Goal: Task Accomplishment & Management: Complete application form

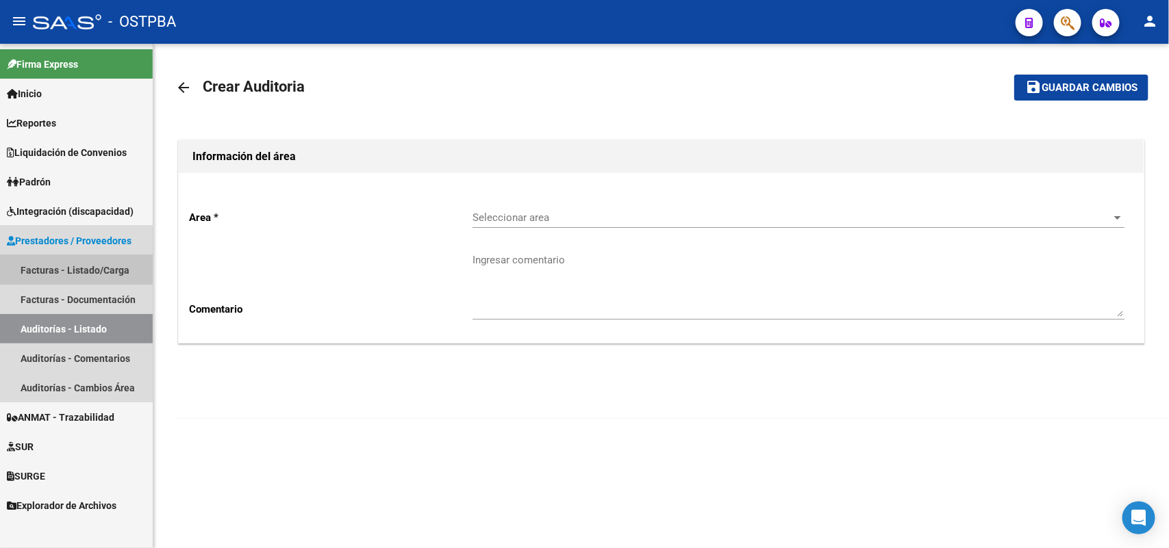
click at [105, 268] on link "Facturas - Listado/Carga" at bounding box center [76, 269] width 153 height 29
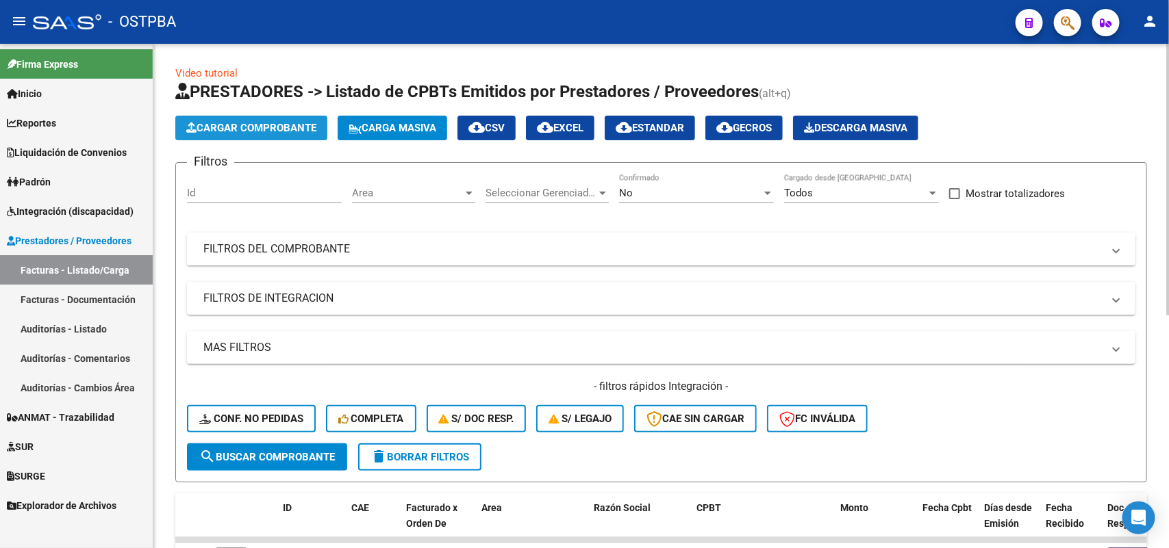
click at [274, 131] on span "Cargar Comprobante" at bounding box center [251, 128] width 130 height 12
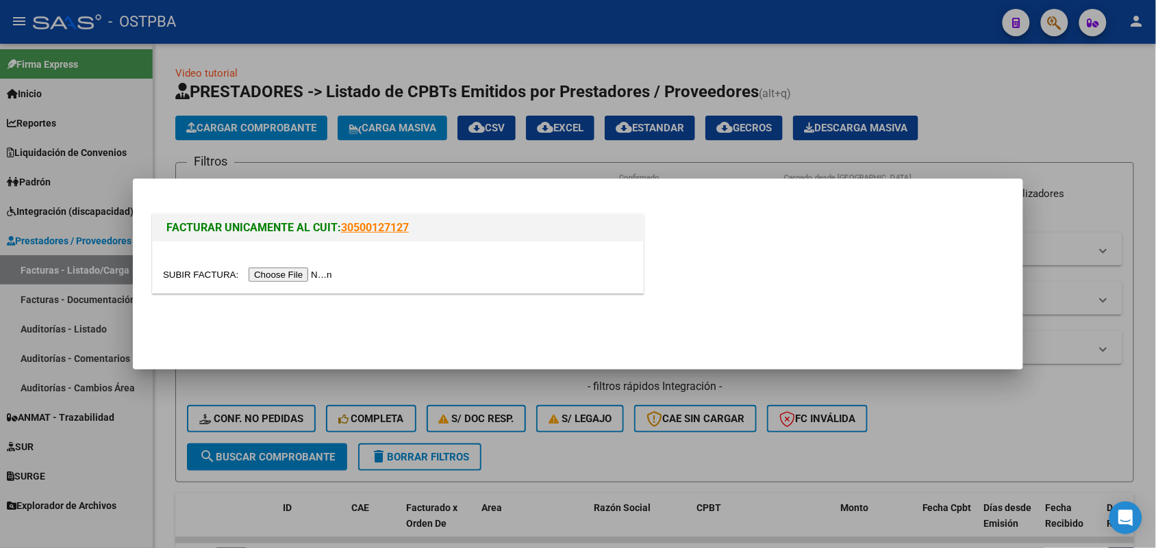
click at [291, 276] on input "file" at bounding box center [249, 275] width 173 height 14
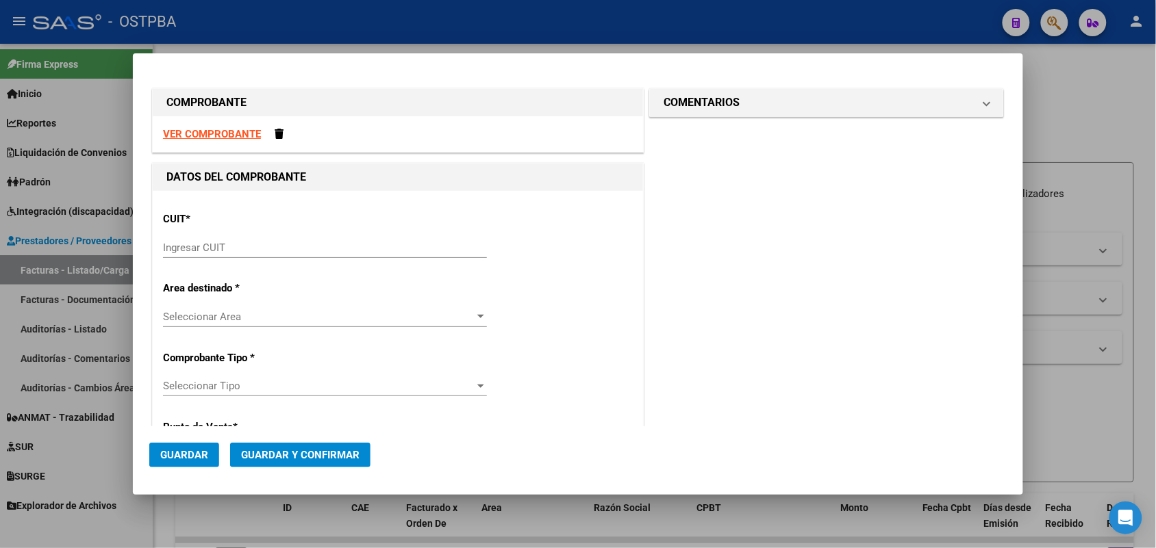
click at [247, 132] on strong "VER COMPROBANTE" at bounding box center [212, 134] width 98 height 12
click at [178, 243] on input "Ingresar CUIT" at bounding box center [325, 248] width 324 height 12
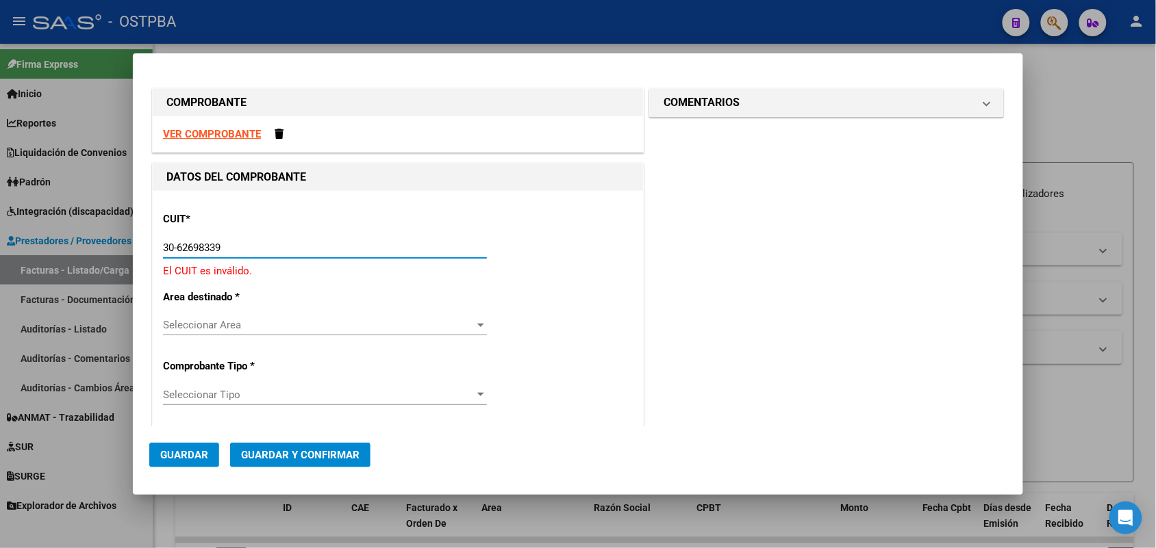
type input "30-62698339-8"
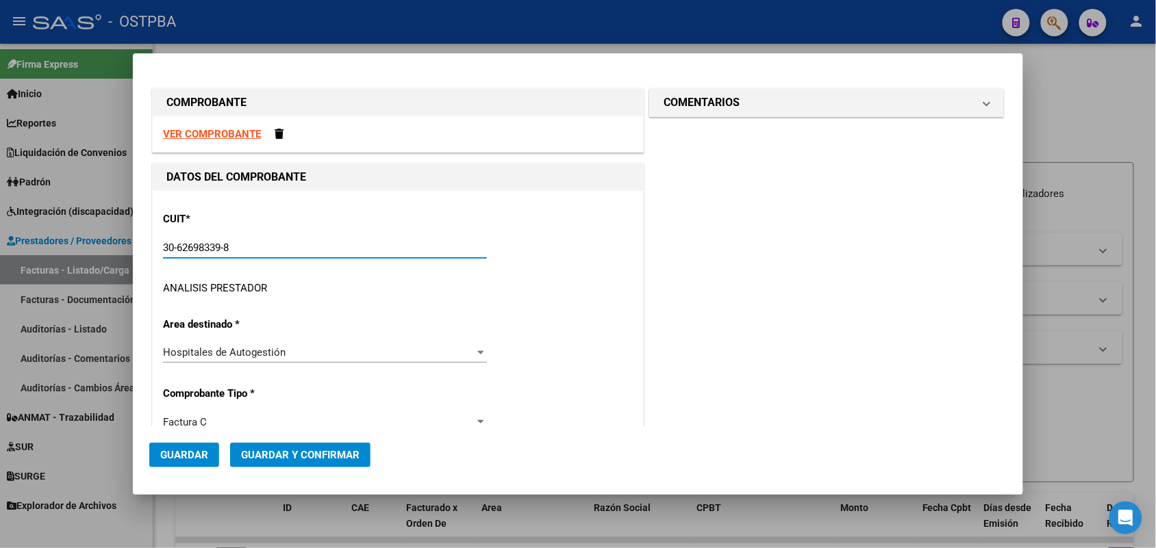
type input "170"
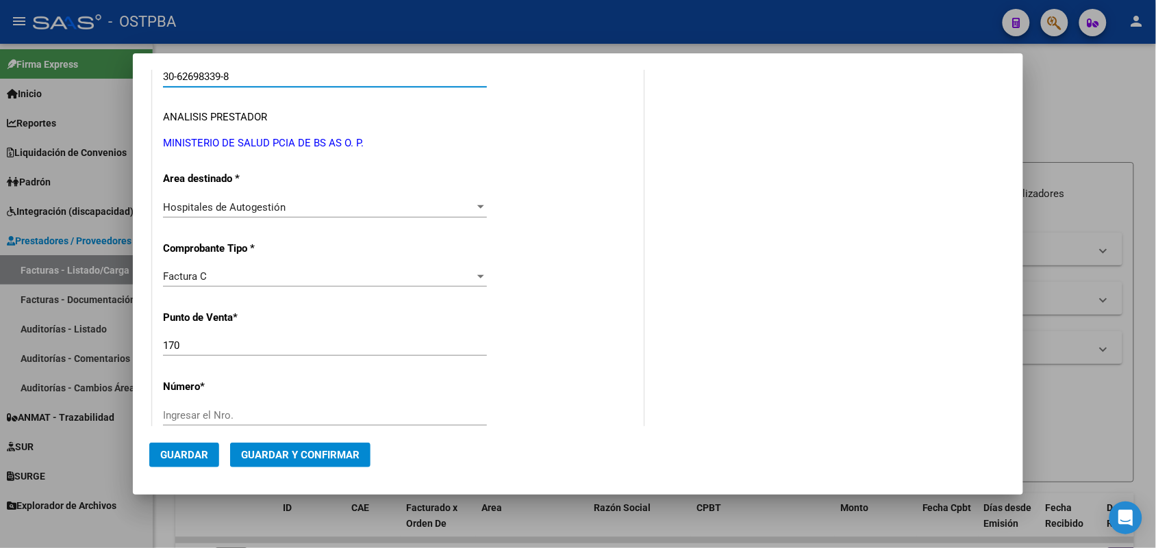
scroll to position [257, 0]
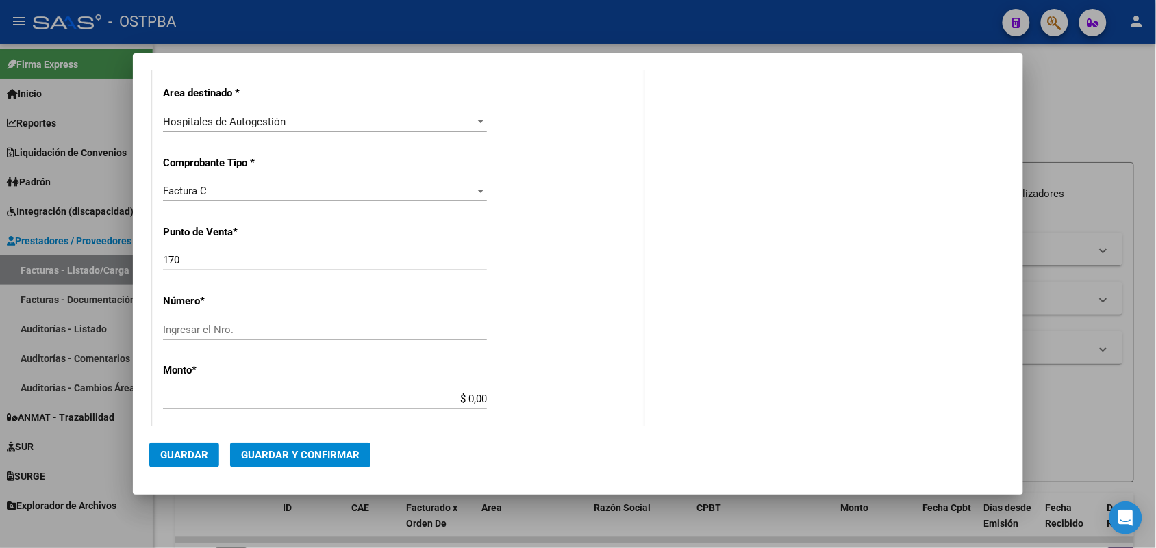
type input "30-62698339-8"
drag, startPoint x: 189, startPoint y: 259, endPoint x: 111, endPoint y: 268, distance: 78.6
click at [111, 268] on div "COMPROBANTE VER COMPROBANTE DATOS DEL COMPROBANTE CUIT * 30-62698339-8 Ingresar…" at bounding box center [578, 274] width 1156 height 548
type input "108"
click at [172, 330] on input "Ingresar el Nro." at bounding box center [325, 330] width 324 height 12
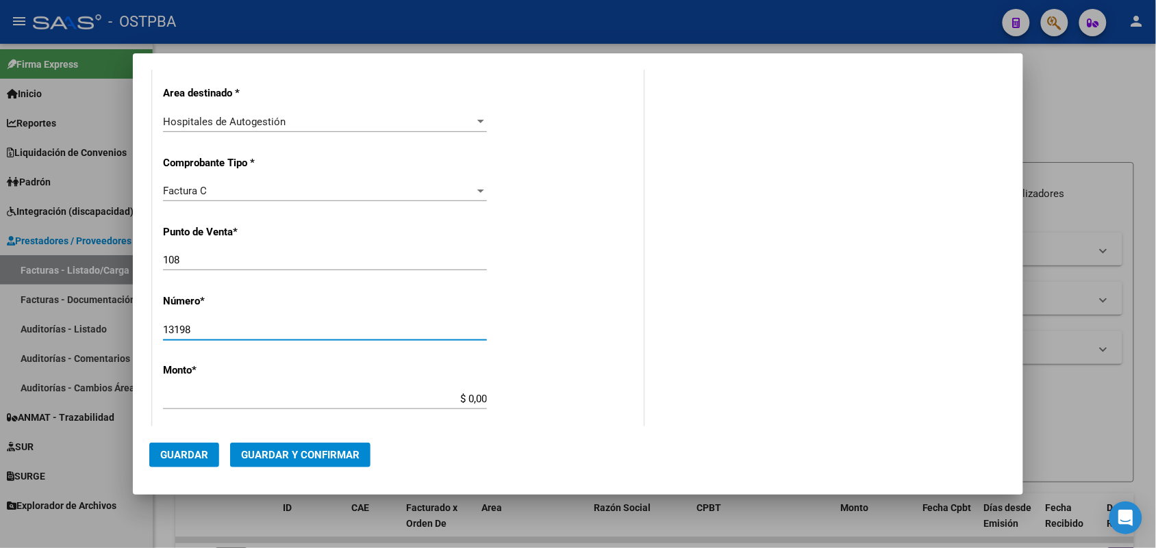
scroll to position [428, 0]
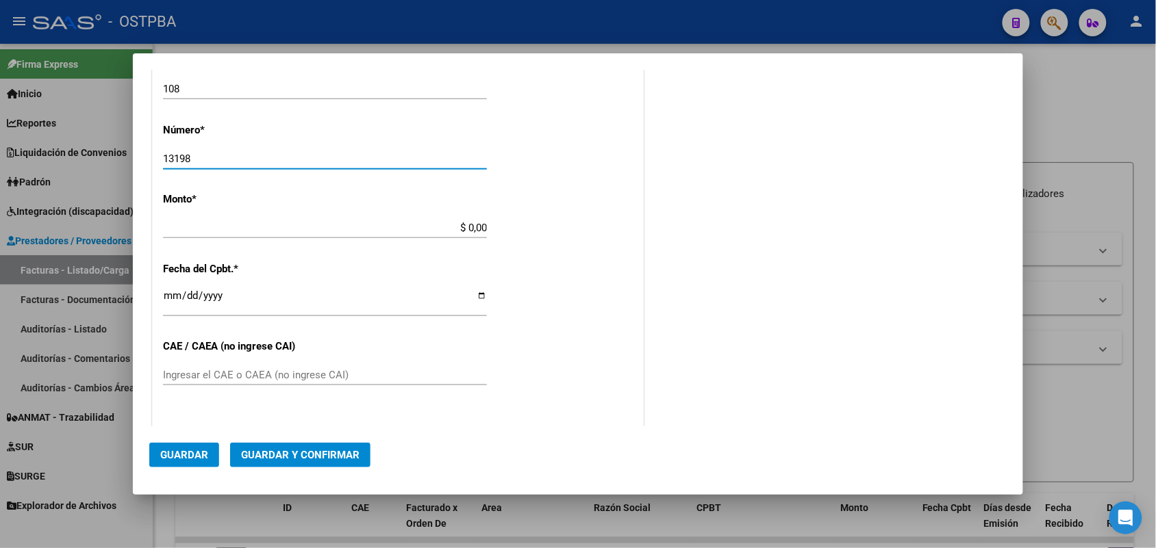
type input "13198"
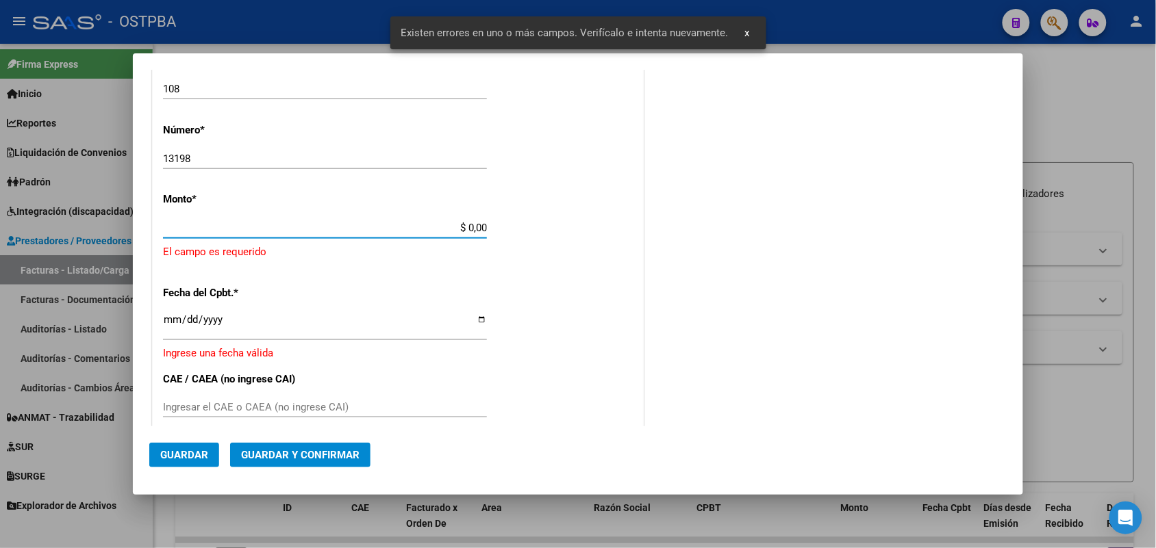
scroll to position [401, 0]
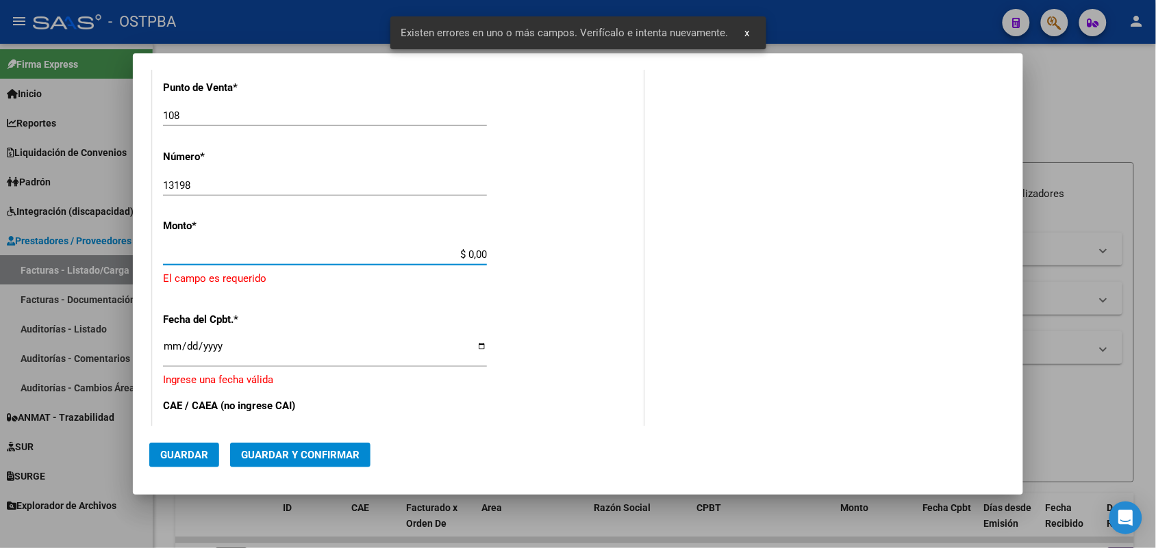
drag, startPoint x: 452, startPoint y: 227, endPoint x: 502, endPoint y: 230, distance: 50.0
click at [497, 230] on div "CUIT * 30-62698339-8 Ingresar CUIT ANALISIS PRESTADOR MINISTERIO DE SALUD PCIA …" at bounding box center [398, 291] width 490 height 1003
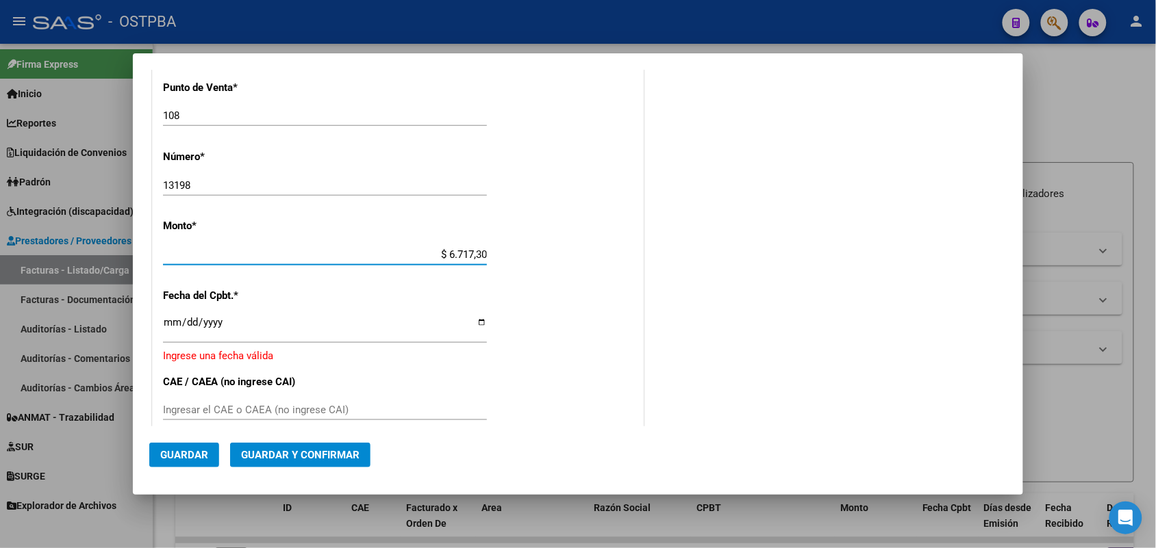
type input "$ 67.173,00"
click at [177, 331] on input "Ingresar la fecha" at bounding box center [325, 328] width 324 height 22
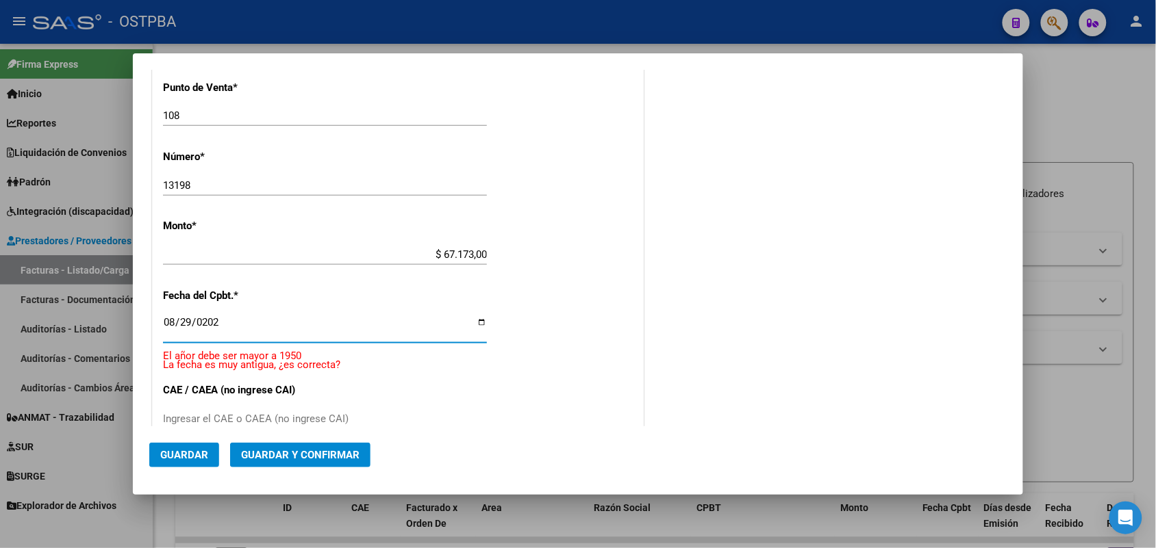
type input "[DATE]"
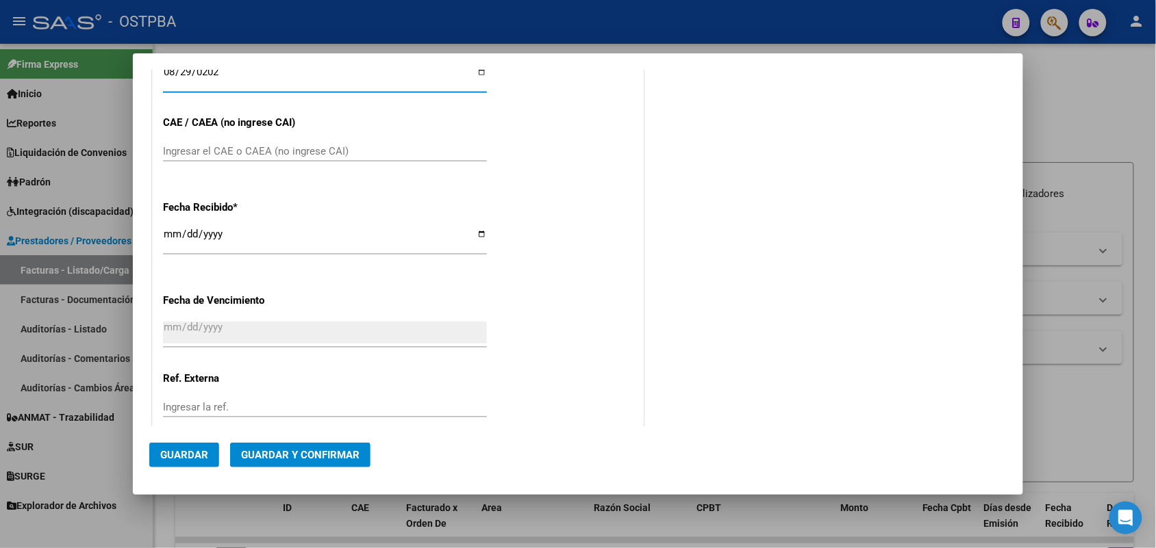
scroll to position [658, 0]
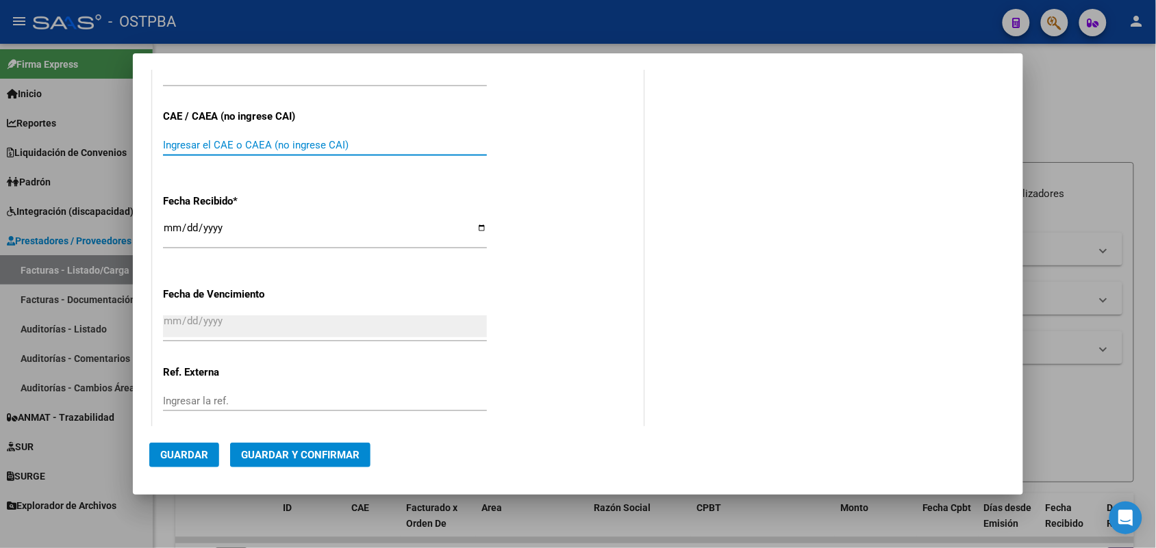
drag, startPoint x: 168, startPoint y: 145, endPoint x: 206, endPoint y: 144, distance: 38.3
click at [168, 145] on input "Ingresar el CAE o CAEA (no ingrese CAI)" at bounding box center [325, 145] width 324 height 12
type input "75358021874926"
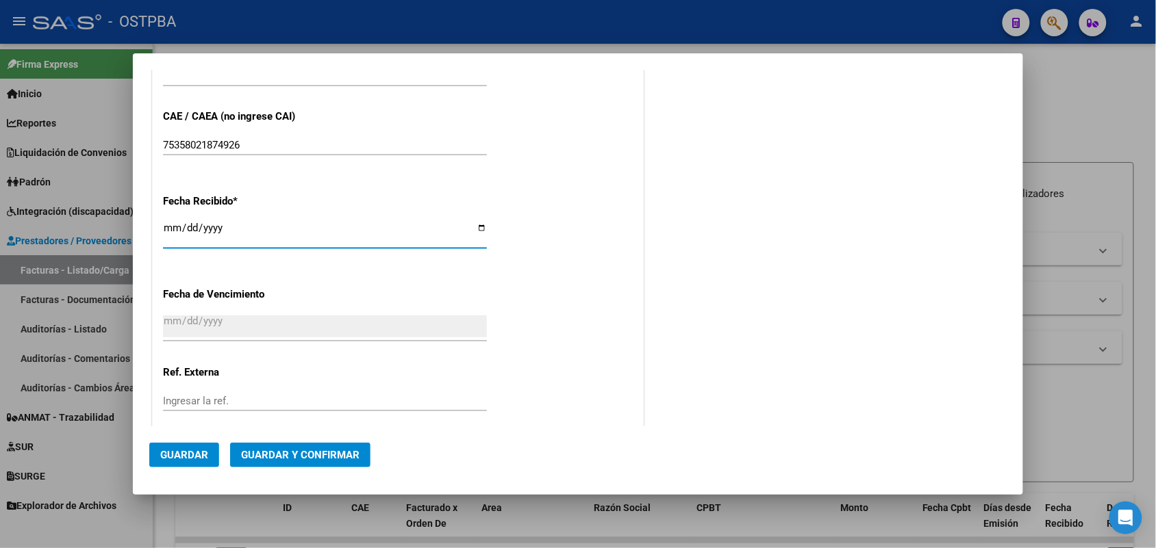
click at [169, 233] on input "[DATE]" at bounding box center [325, 233] width 324 height 22
type input "[DATE]"
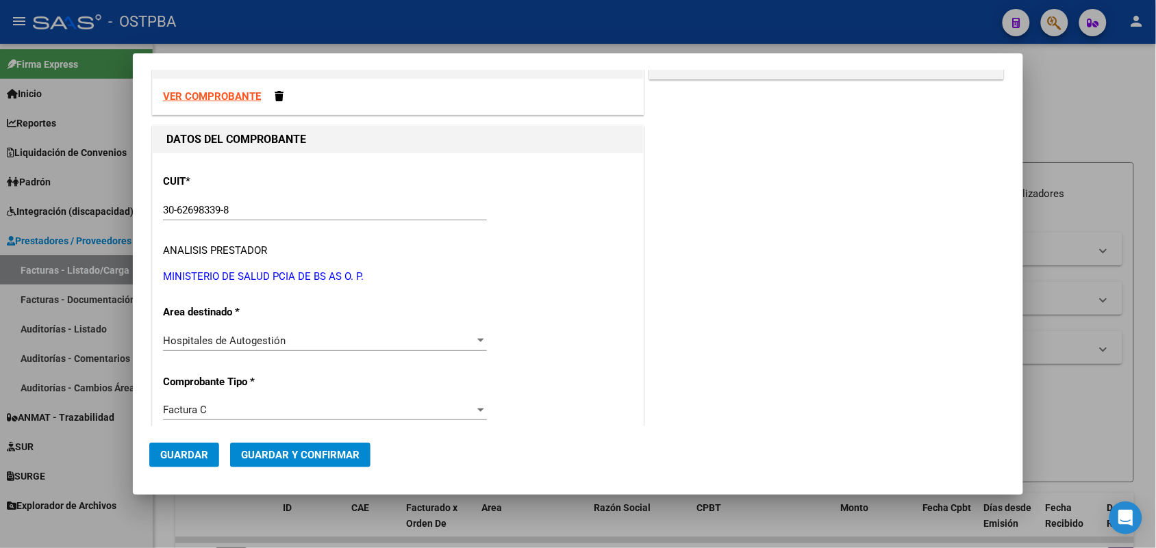
scroll to position [0, 0]
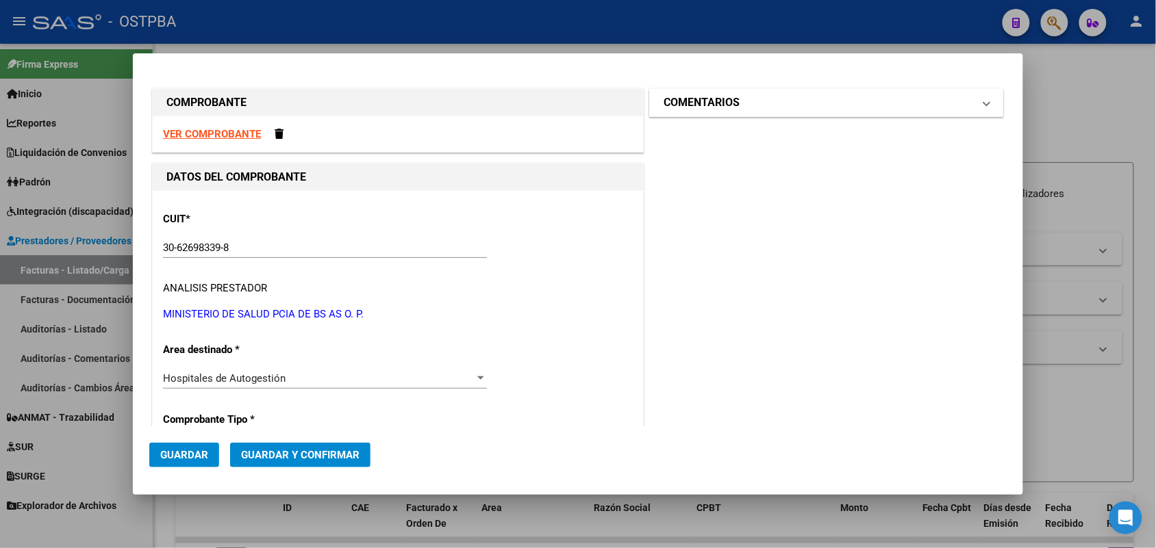
click at [984, 101] on span at bounding box center [986, 102] width 5 height 16
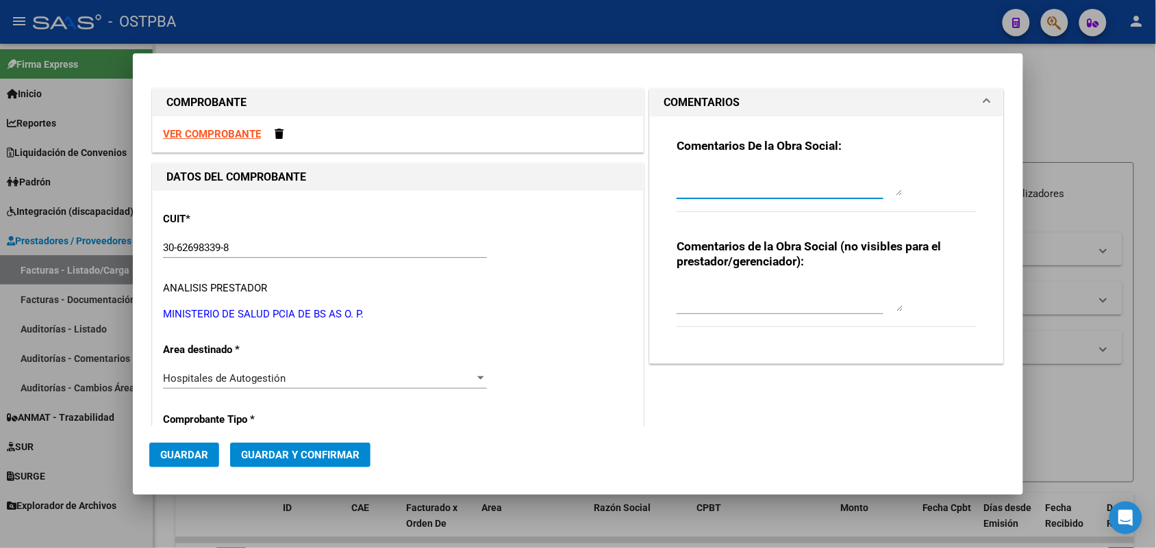
click at [715, 190] on textarea at bounding box center [789, 181] width 226 height 27
type textarea "HR126843"
click at [201, 457] on span "Guardar" at bounding box center [184, 455] width 48 height 12
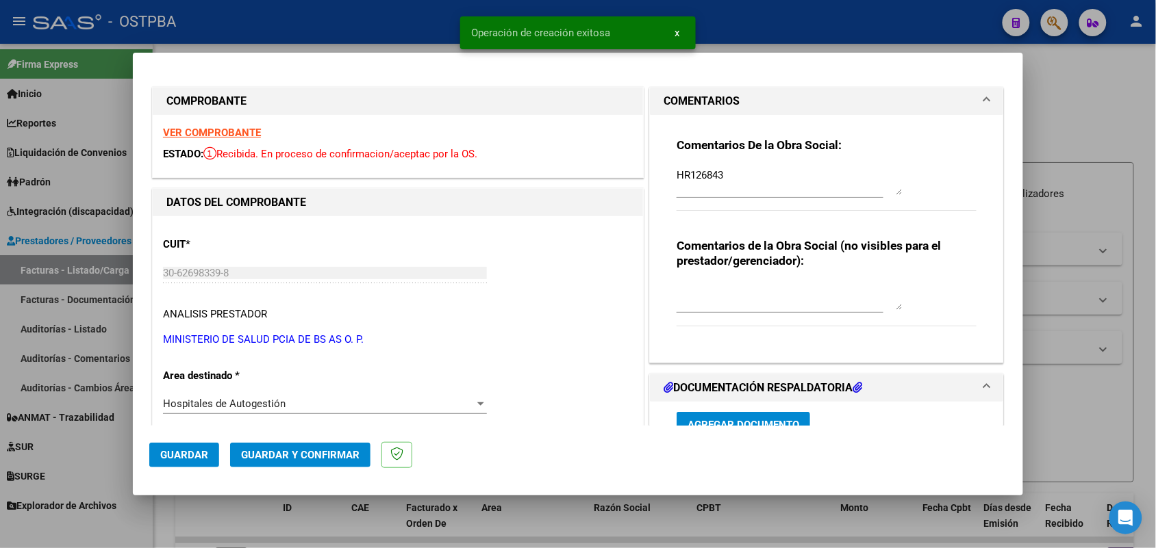
type input "[DATE]"
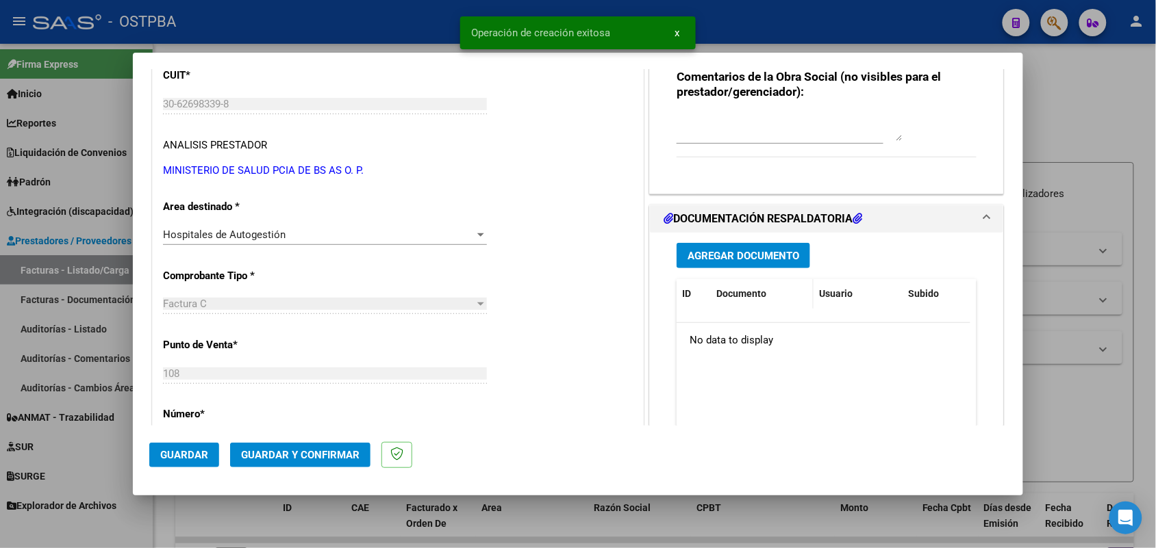
scroll to position [171, 0]
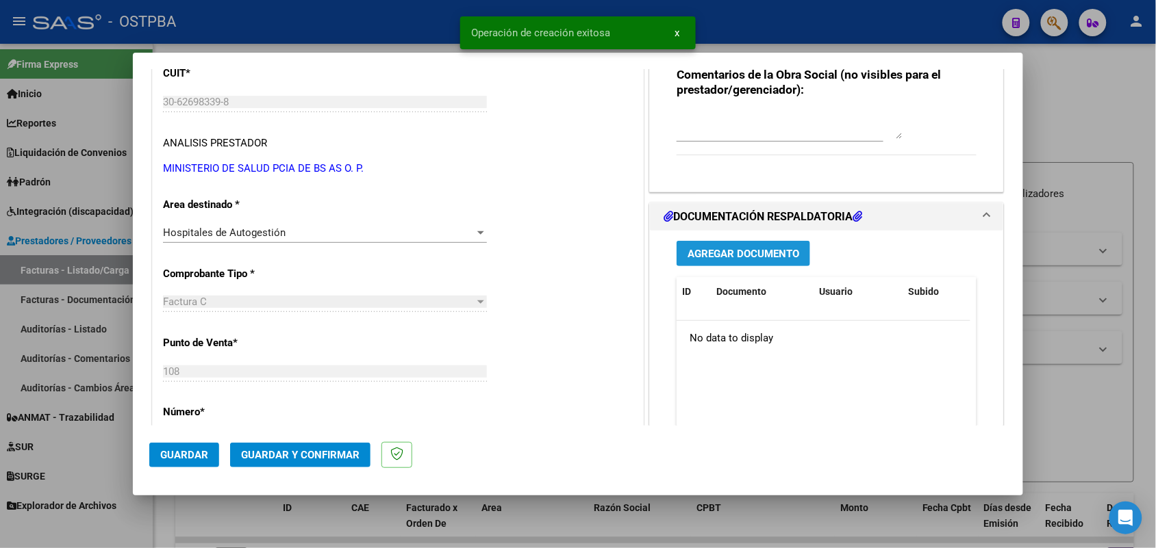
click at [714, 252] on span "Agregar Documento" at bounding box center [743, 254] width 112 height 12
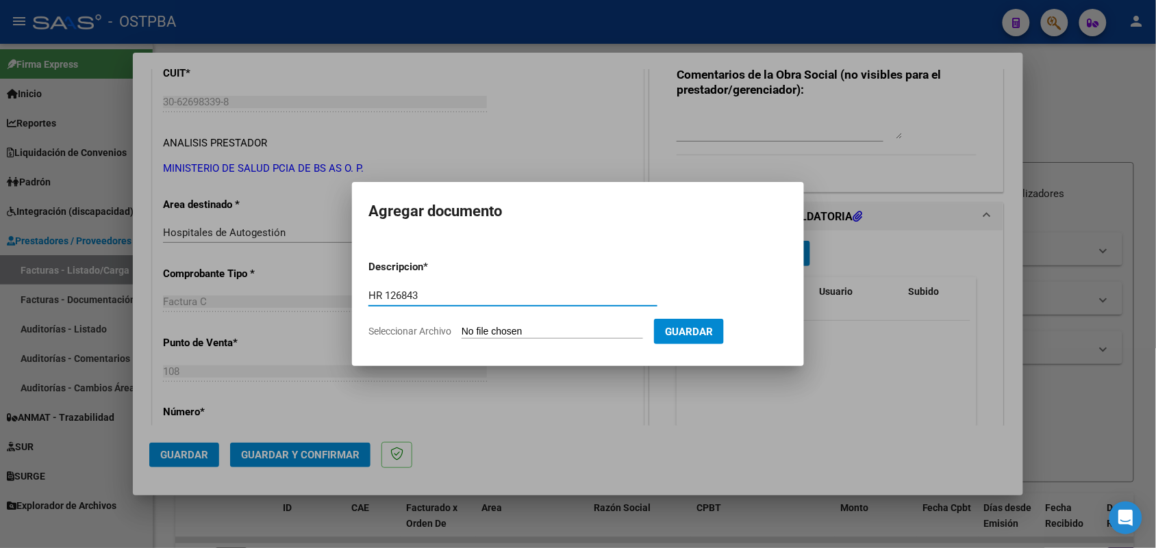
type input "HR 126843"
click at [466, 333] on input "Seleccionar Archivo" at bounding box center [551, 332] width 181 height 13
type input "C:\fakepath\HR 126843.pdf"
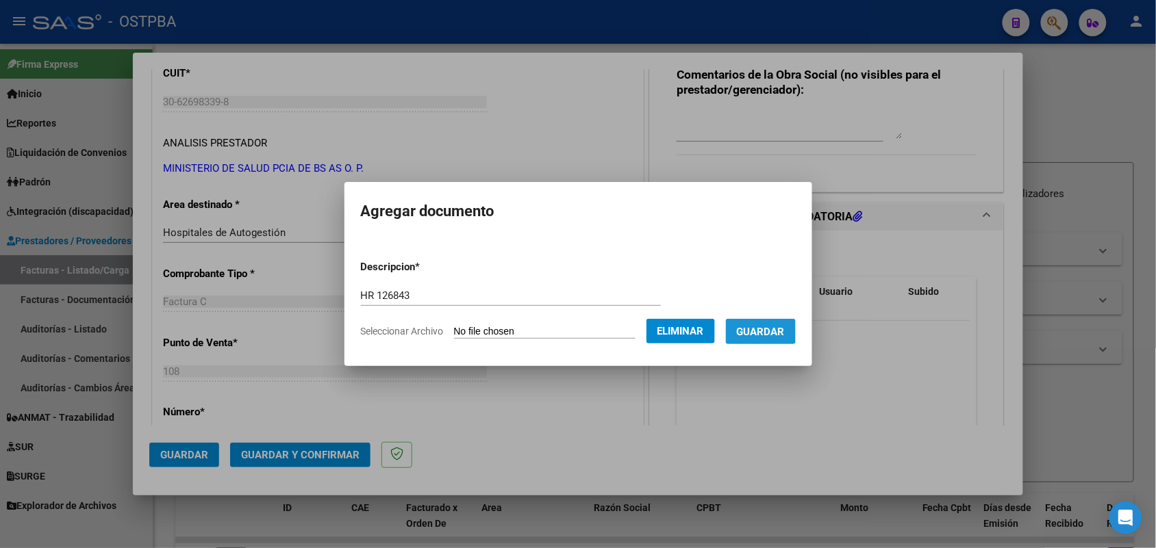
click at [775, 327] on span "Guardar" at bounding box center [761, 332] width 48 height 12
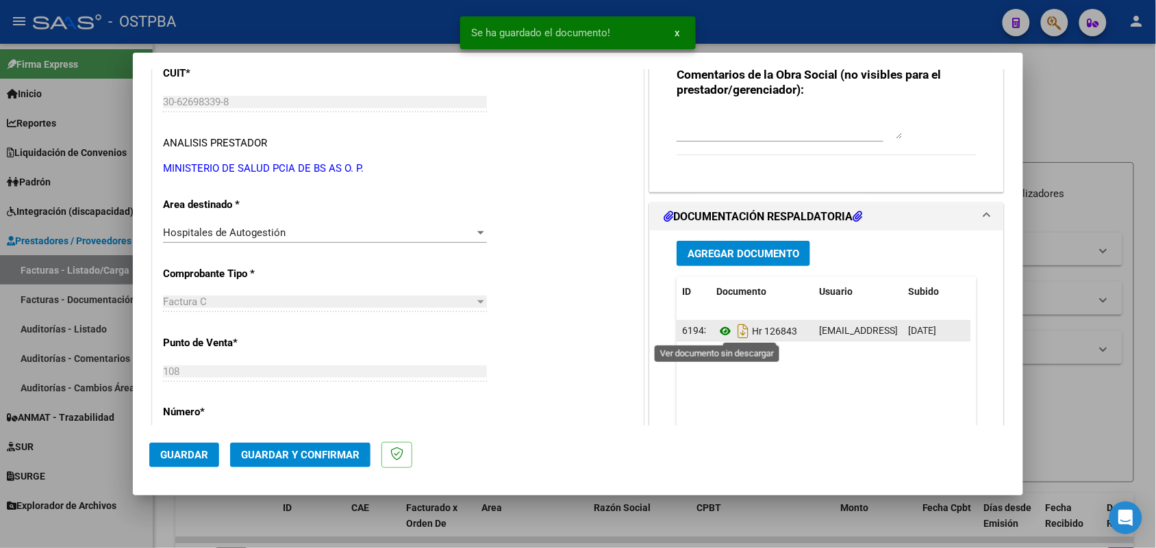
click at [717, 333] on icon at bounding box center [725, 331] width 18 height 16
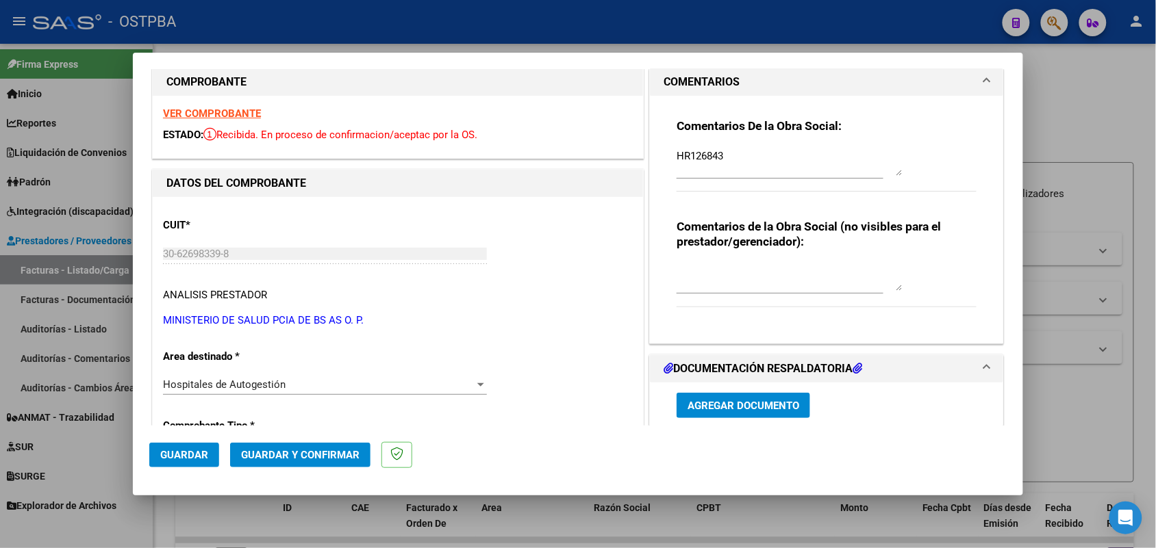
scroll to position [0, 0]
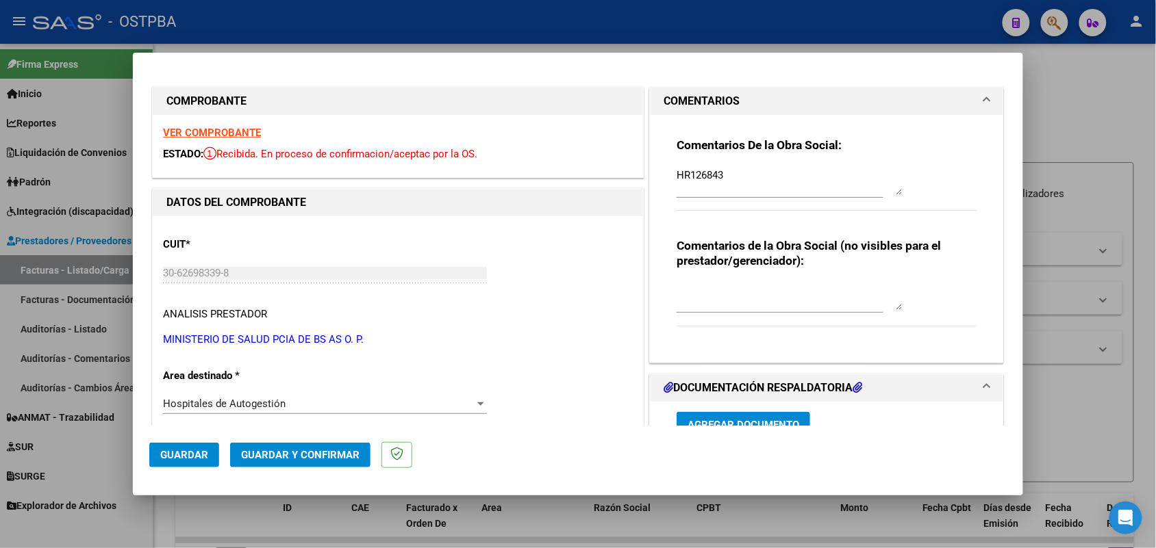
click at [251, 134] on strong "VER COMPROBANTE" at bounding box center [212, 133] width 98 height 12
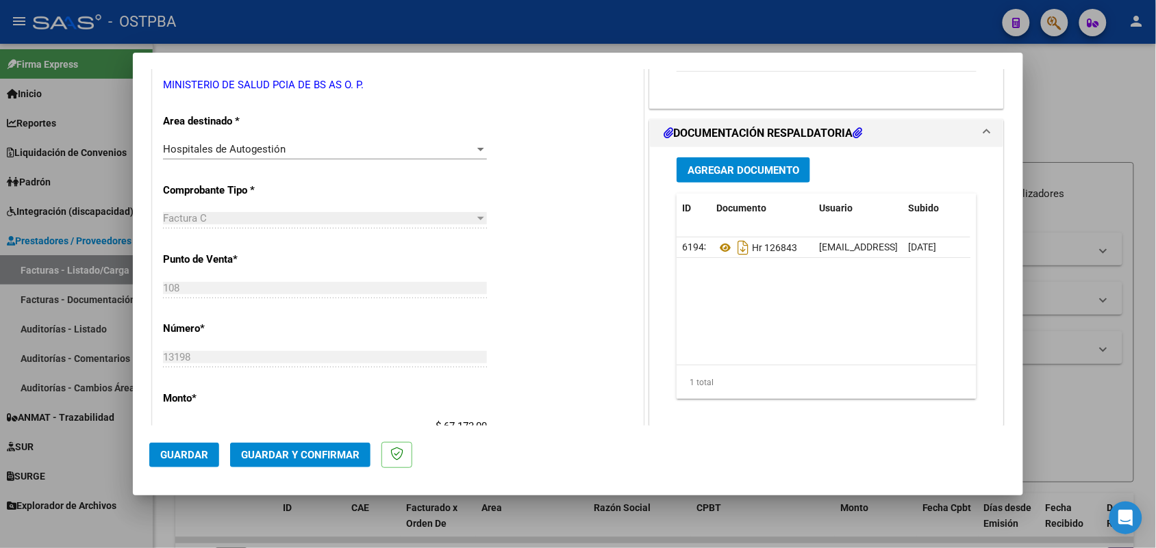
scroll to position [257, 0]
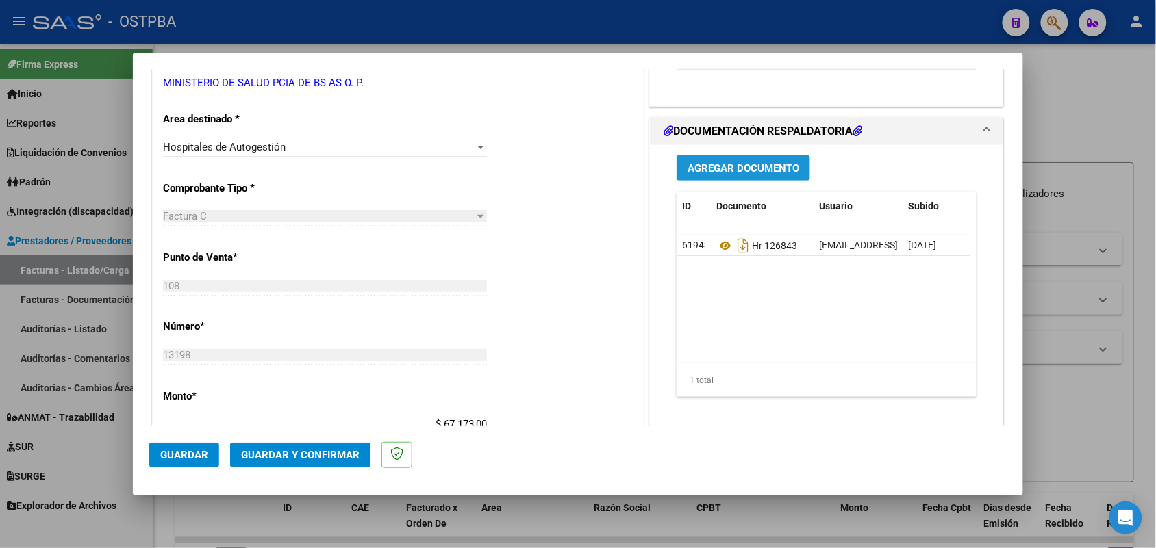
click at [741, 162] on span "Agregar Documento" at bounding box center [743, 168] width 112 height 12
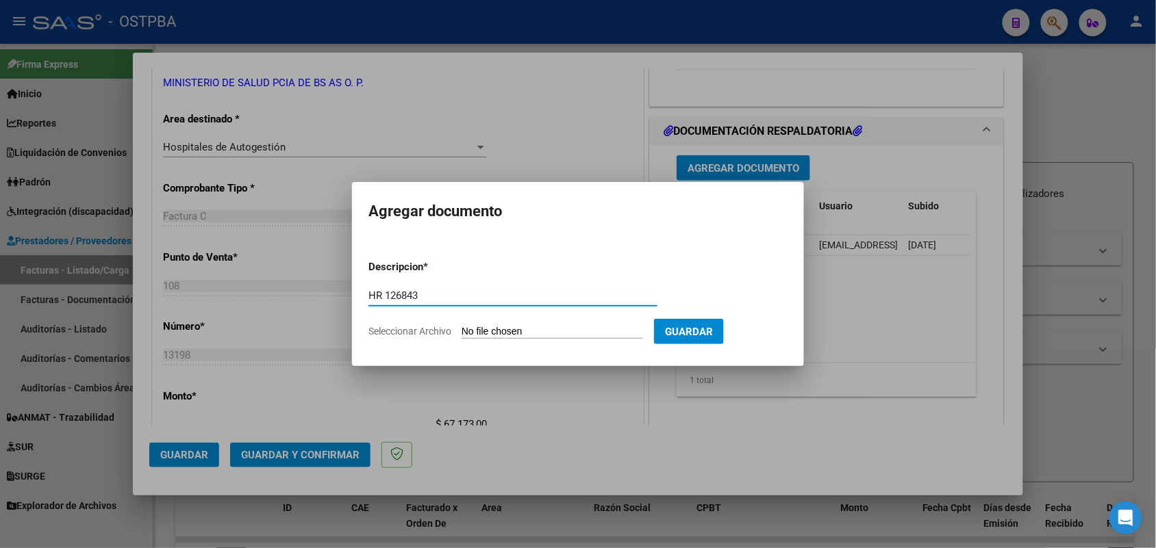
type input "HR 126843"
click at [476, 333] on input "Seleccionar Archivo" at bounding box center [551, 332] width 181 height 13
type input "C:\fakepath\HR 126843.pdf"
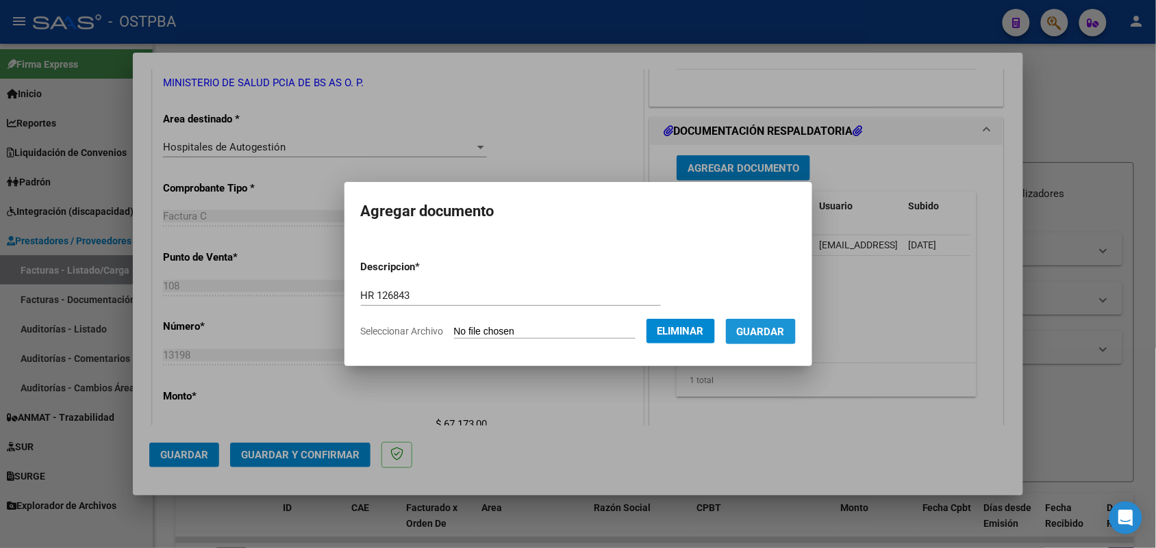
click at [772, 327] on span "Guardar" at bounding box center [761, 332] width 48 height 12
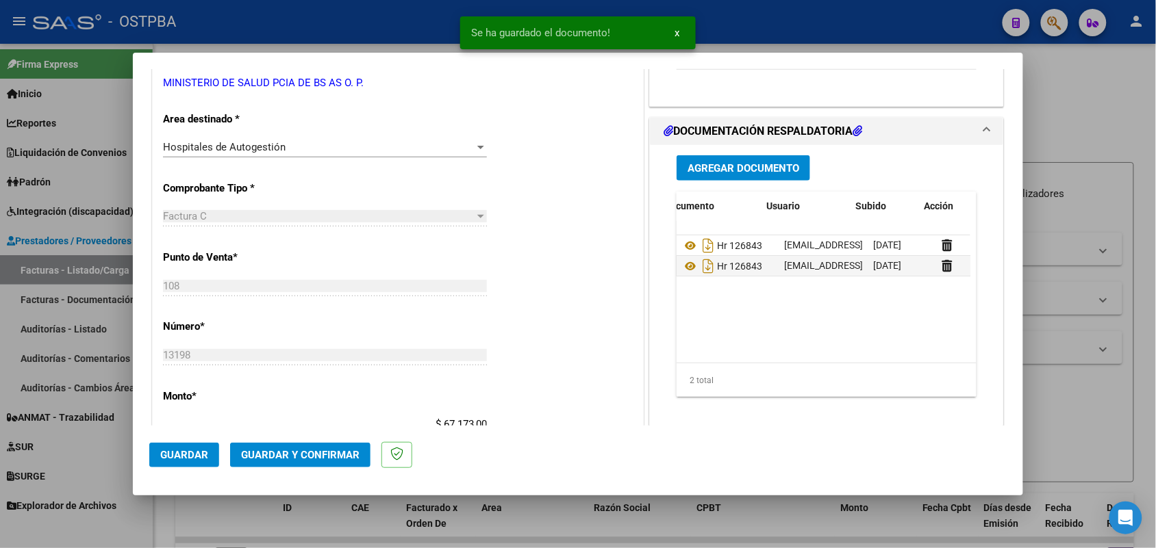
scroll to position [0, 69]
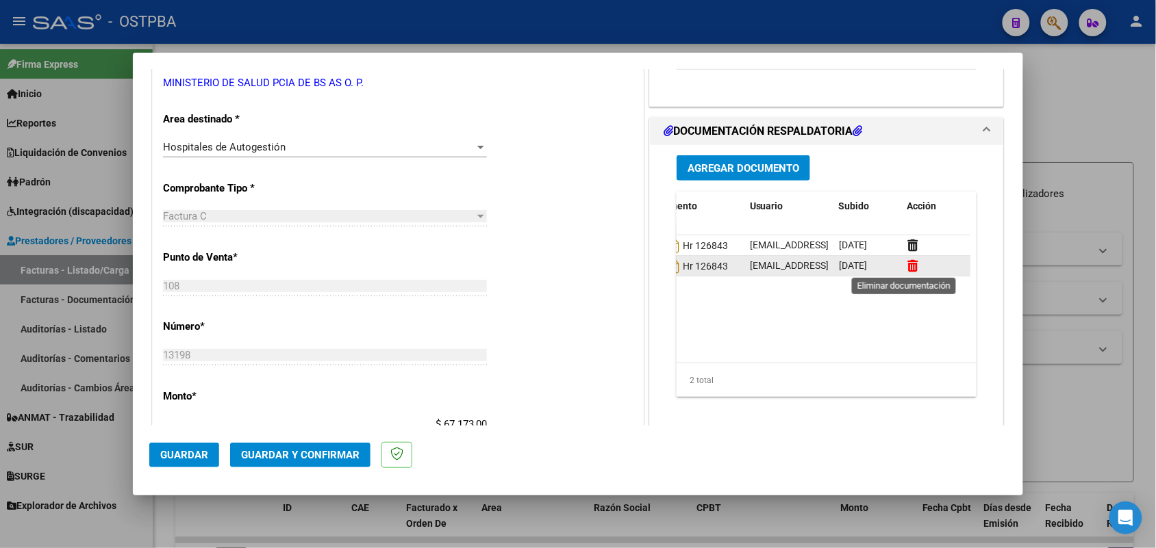
click at [909, 264] on icon at bounding box center [912, 265] width 10 height 13
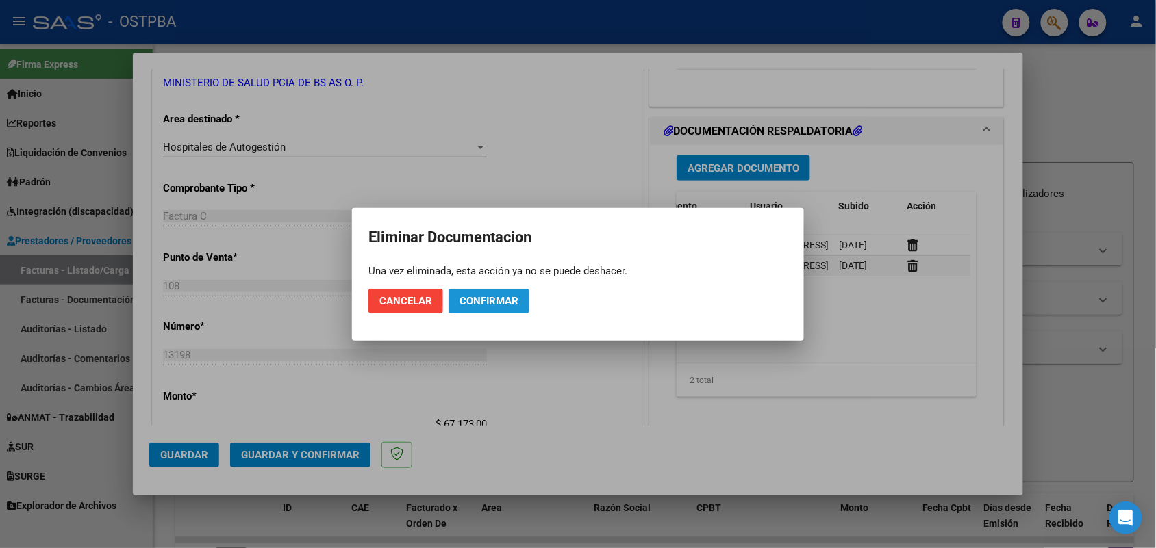
click at [483, 296] on span "Confirmar" at bounding box center [488, 301] width 59 height 12
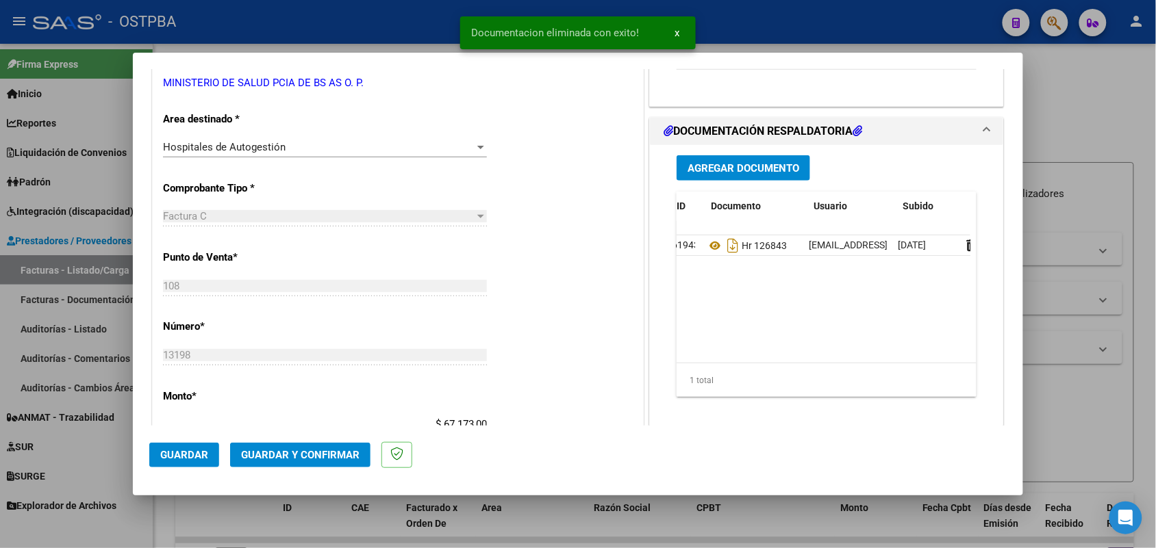
scroll to position [0, 0]
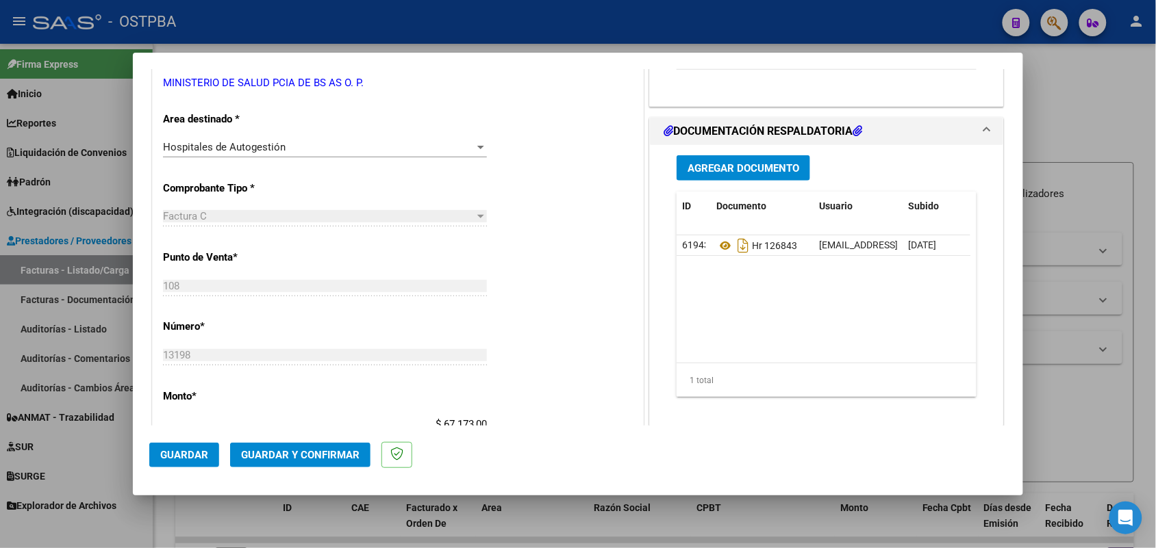
click at [737, 168] on span "Agregar Documento" at bounding box center [743, 168] width 112 height 12
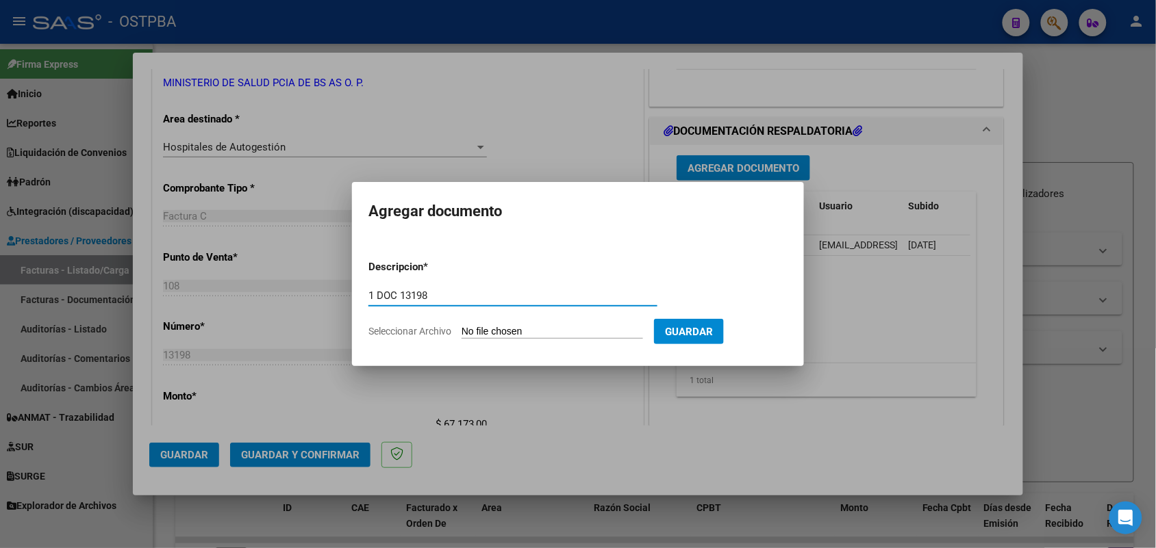
type input "1 DOC 13198"
click at [474, 329] on input "Seleccionar Archivo" at bounding box center [551, 332] width 181 height 13
type input "C:\fakepath\1 DOC 13198.pdf"
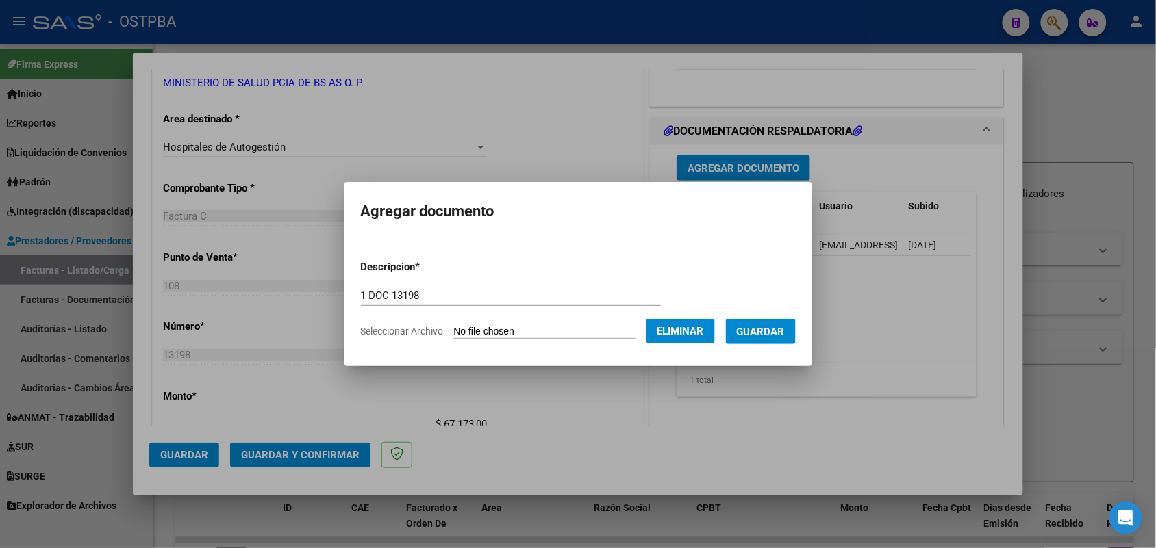
click at [777, 331] on span "Guardar" at bounding box center [761, 332] width 48 height 12
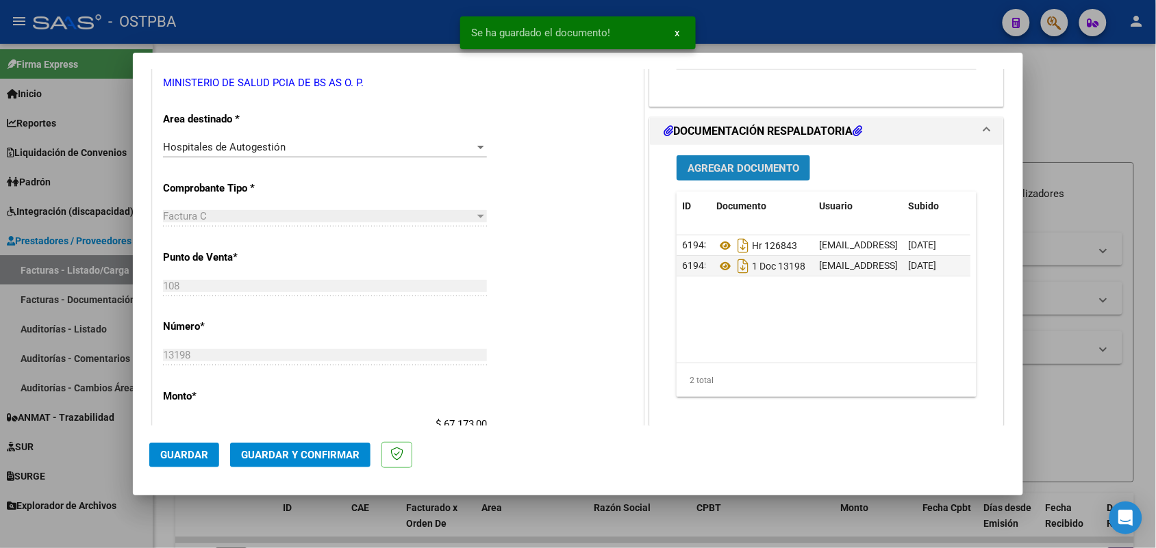
click at [748, 172] on span "Agregar Documento" at bounding box center [743, 168] width 112 height 12
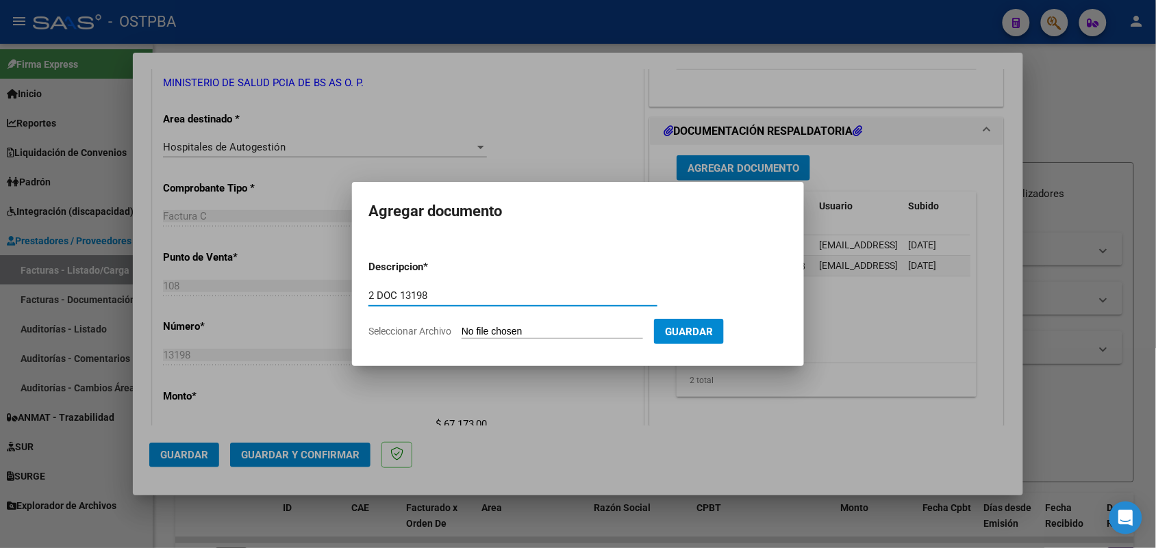
type input "2 DOC 13198"
click at [463, 329] on input "Seleccionar Archivo" at bounding box center [551, 332] width 181 height 13
type input "C:\fakepath\2 DOC 13198.pdf"
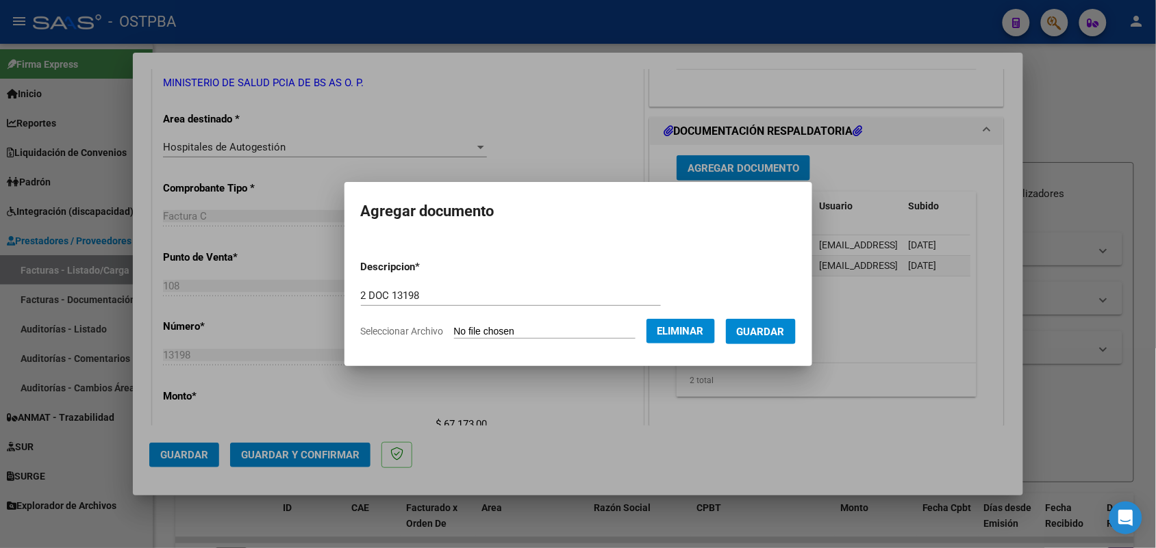
click at [768, 332] on span "Guardar" at bounding box center [761, 332] width 48 height 12
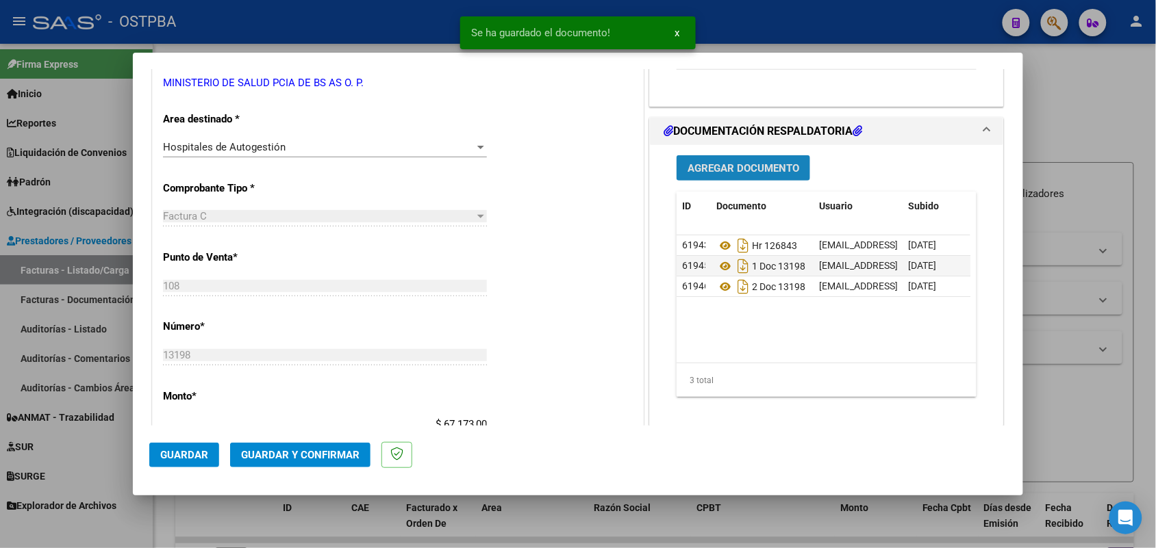
click at [765, 168] on span "Agregar Documento" at bounding box center [743, 168] width 112 height 12
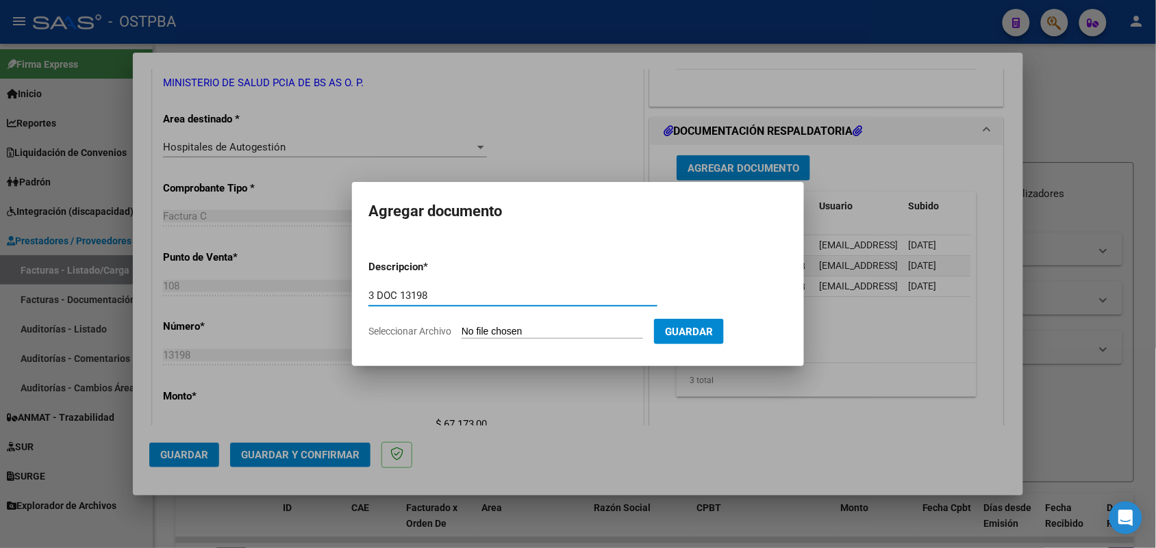
type input "3 DOC 13198"
click at [473, 330] on input "Seleccionar Archivo" at bounding box center [551, 332] width 181 height 13
type input "C:\fakepath\3 DOC 13198.pdf"
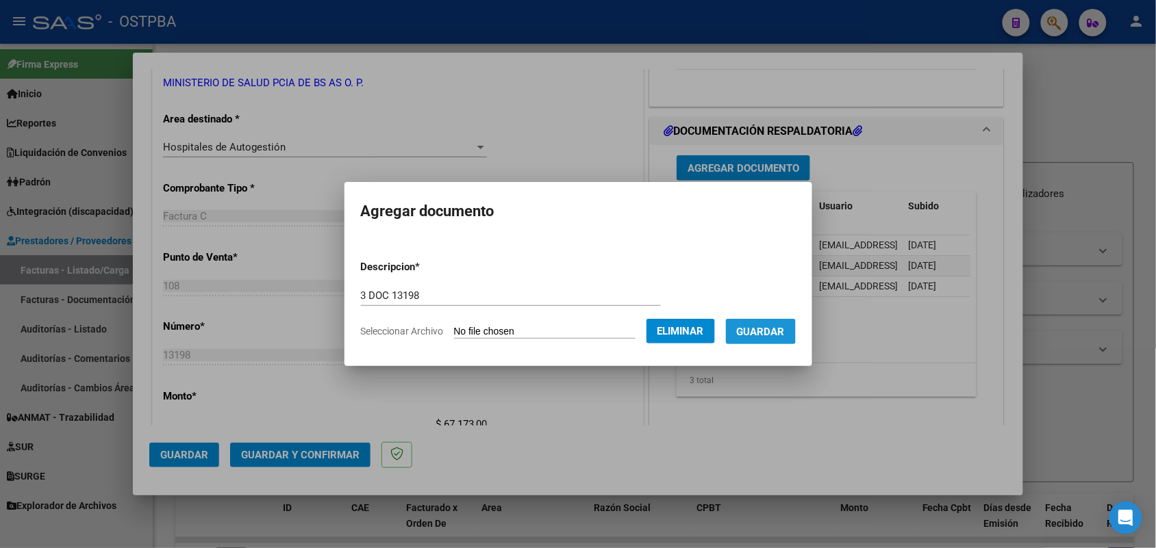
click at [765, 326] on span "Guardar" at bounding box center [761, 332] width 48 height 12
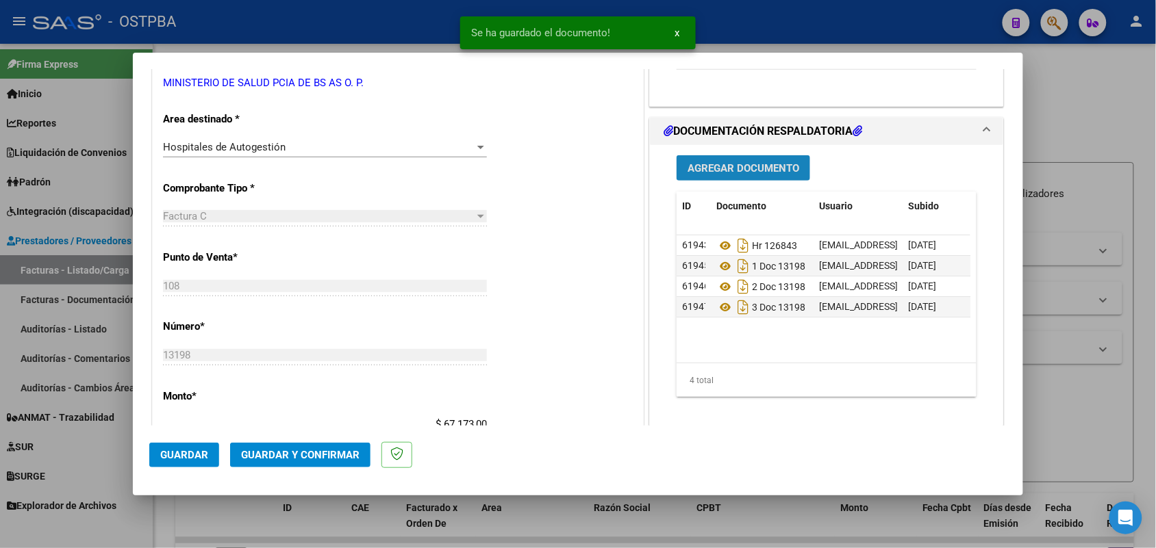
click at [746, 166] on span "Agregar Documento" at bounding box center [743, 168] width 112 height 12
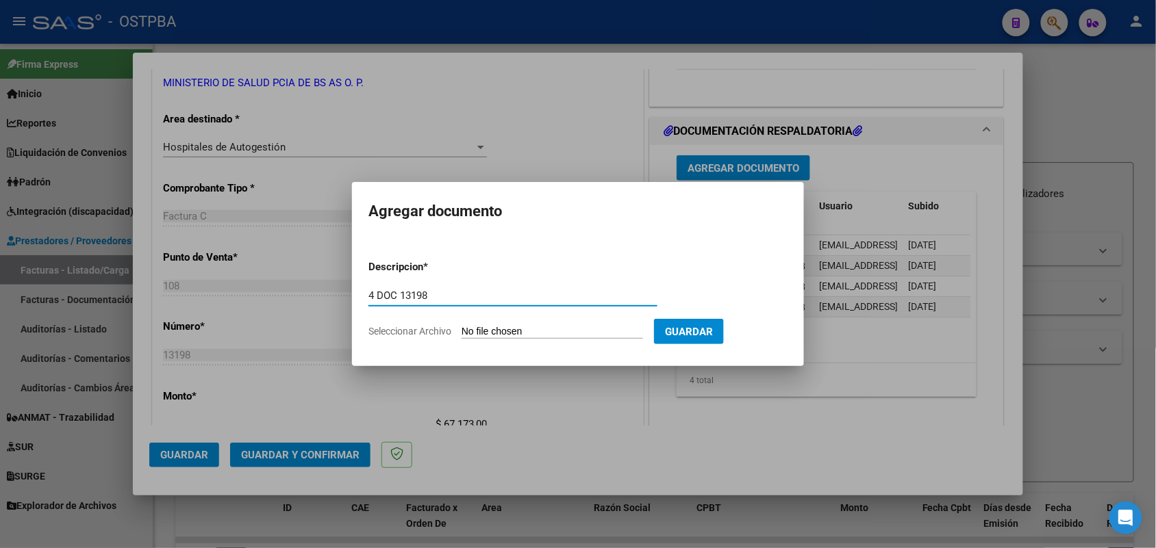
type input "4 DOC 13198"
click at [469, 335] on input "Seleccionar Archivo" at bounding box center [551, 332] width 181 height 13
type input "C:\fakepath\4 DOC 13198.pdf"
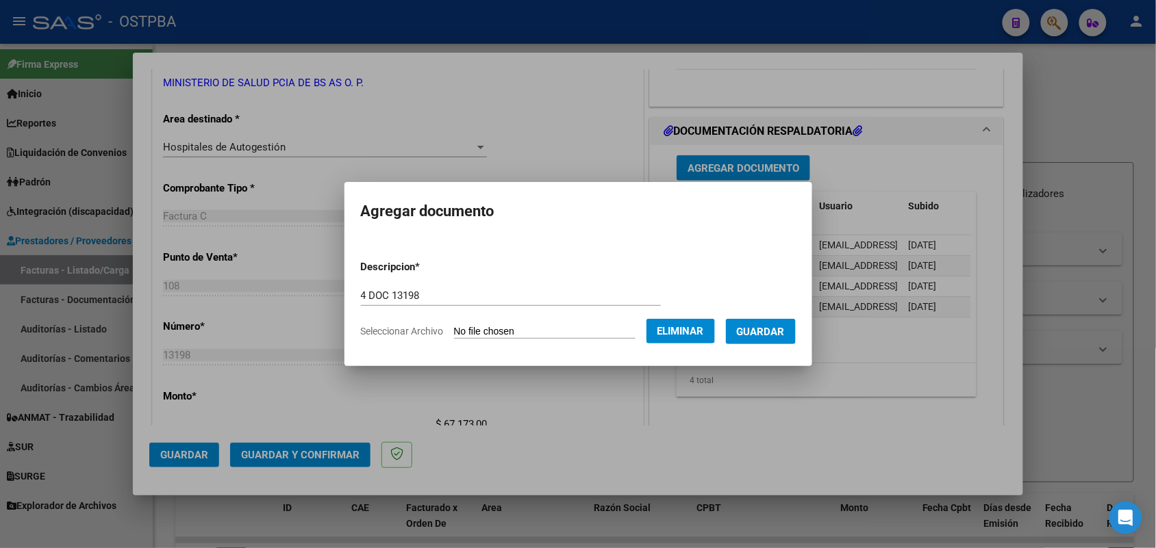
click at [771, 333] on span "Guardar" at bounding box center [761, 332] width 48 height 12
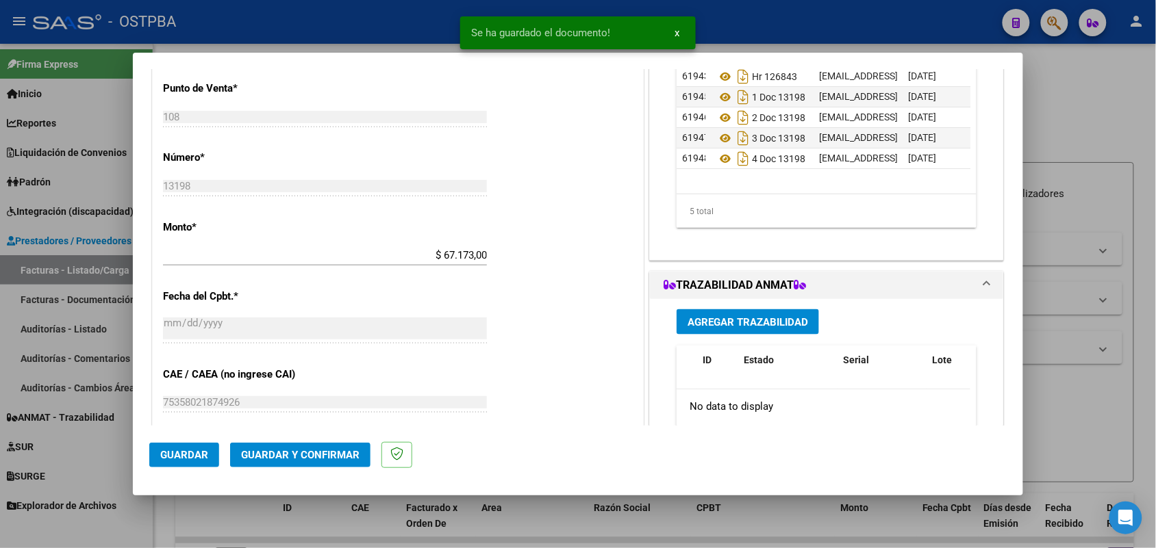
scroll to position [428, 0]
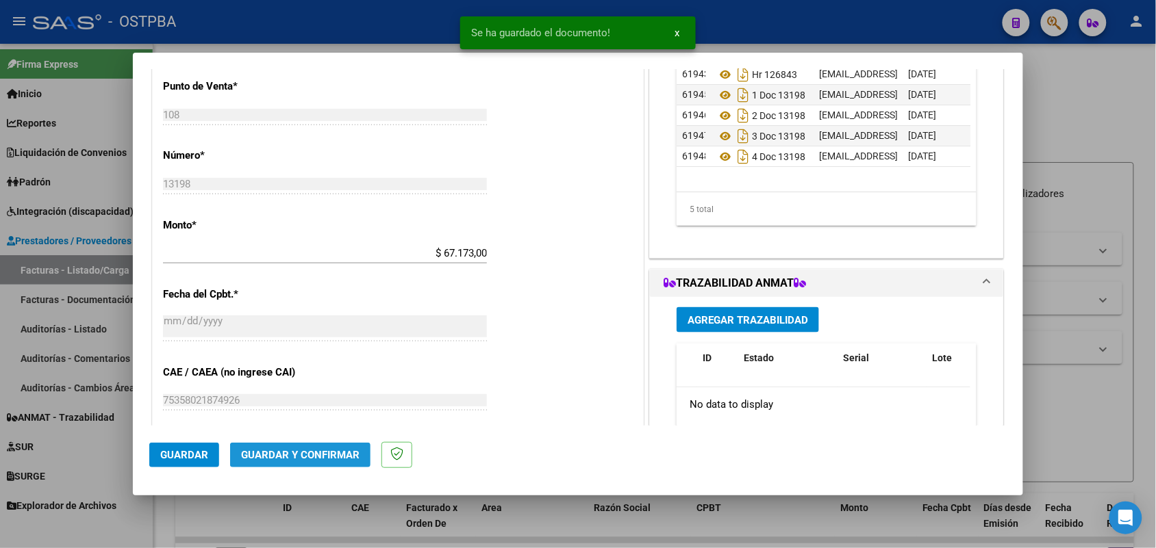
click at [302, 453] on span "Guardar y Confirmar" at bounding box center [300, 455] width 118 height 12
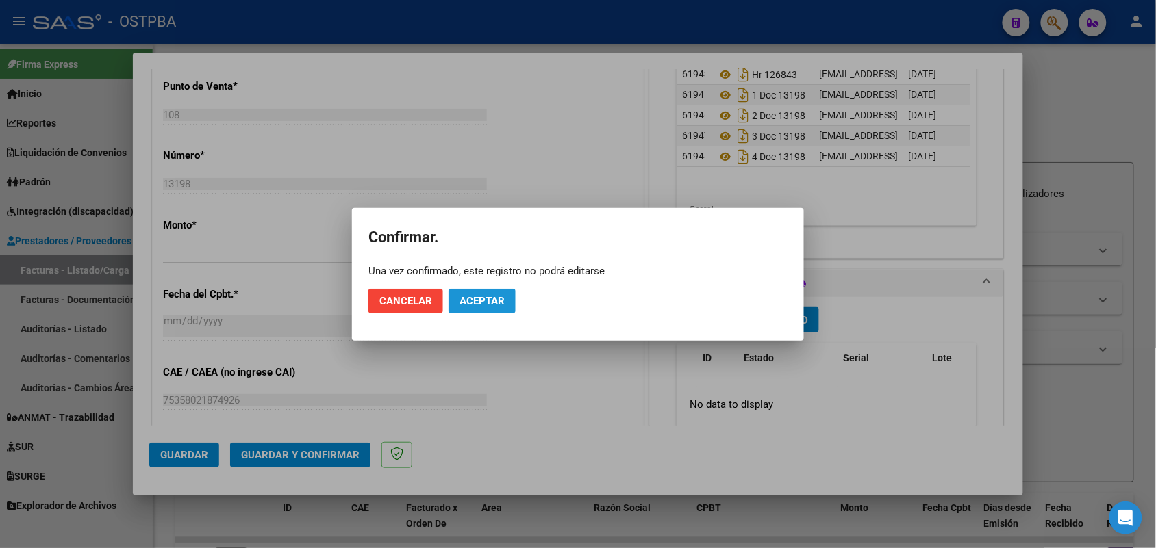
click at [481, 298] on span "Aceptar" at bounding box center [481, 301] width 45 height 12
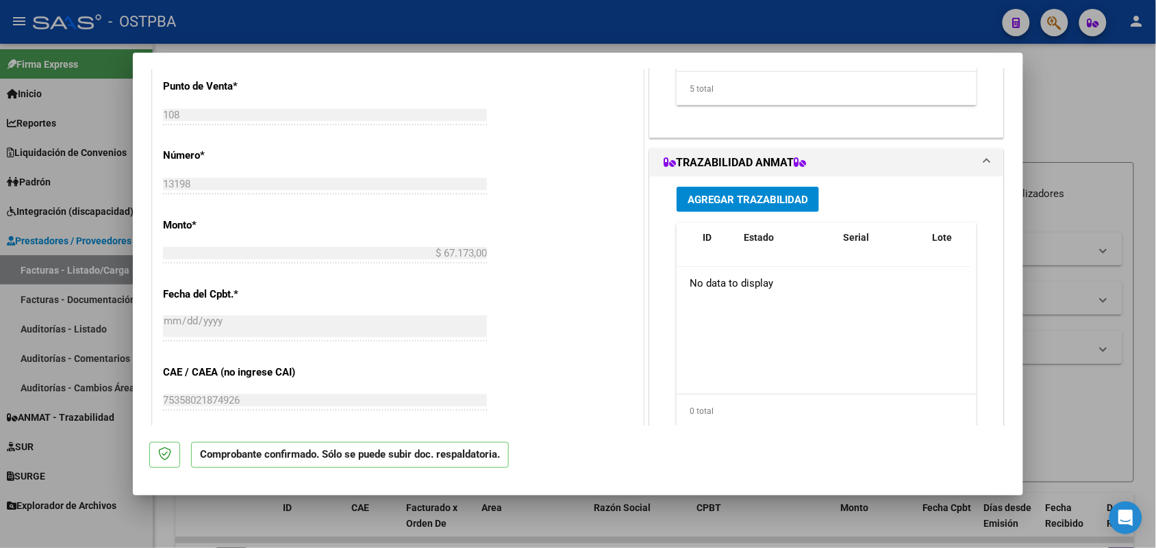
click at [100, 316] on div at bounding box center [578, 274] width 1156 height 548
type input "$ 0,00"
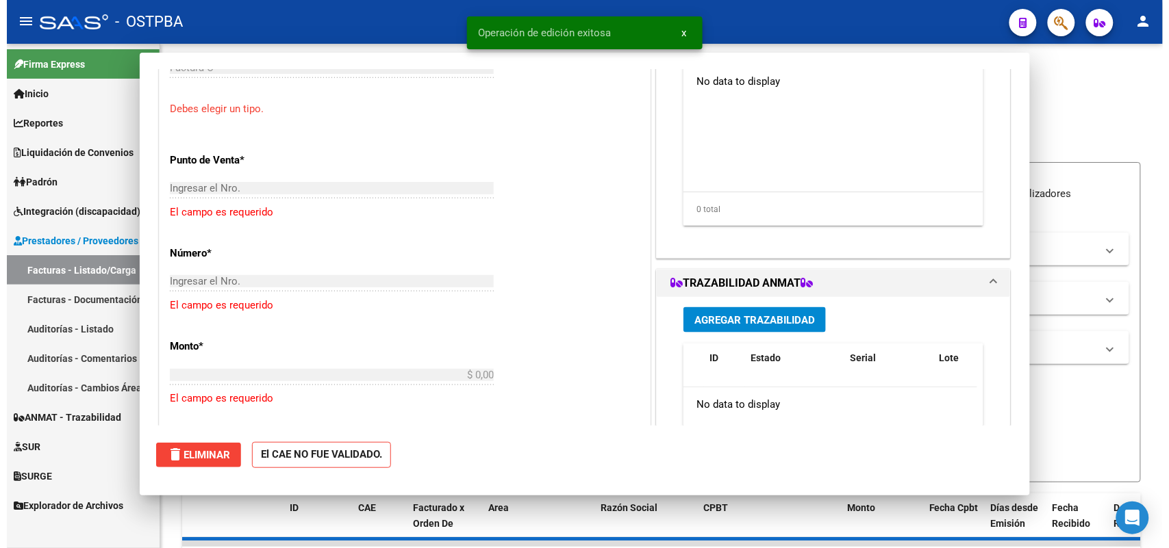
scroll to position [501, 0]
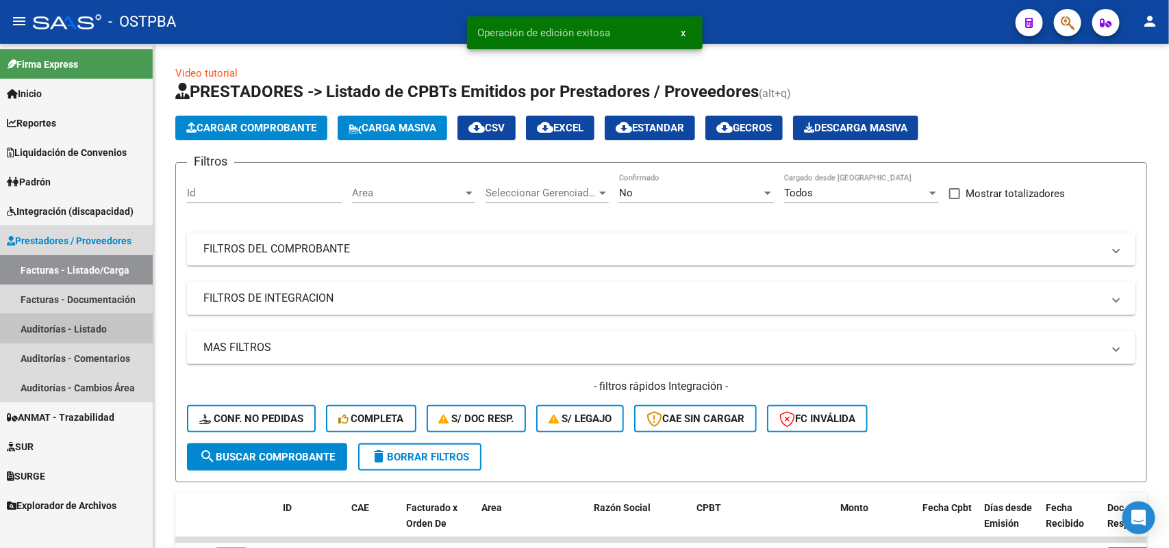
click at [93, 329] on link "Auditorías - Listado" at bounding box center [76, 328] width 153 height 29
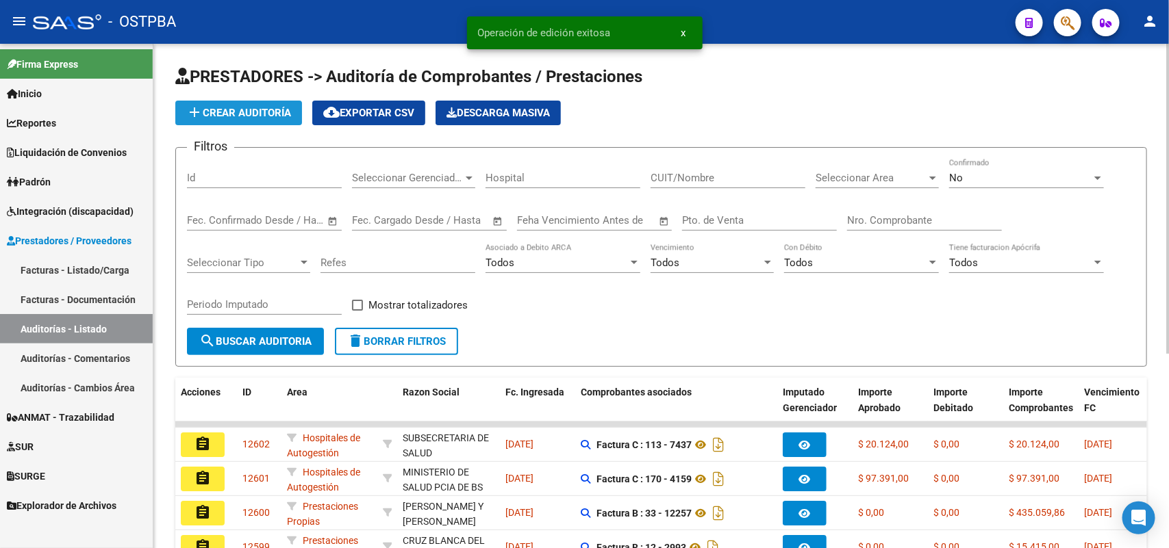
click at [269, 104] on button "add Crear Auditoría" at bounding box center [238, 113] width 127 height 25
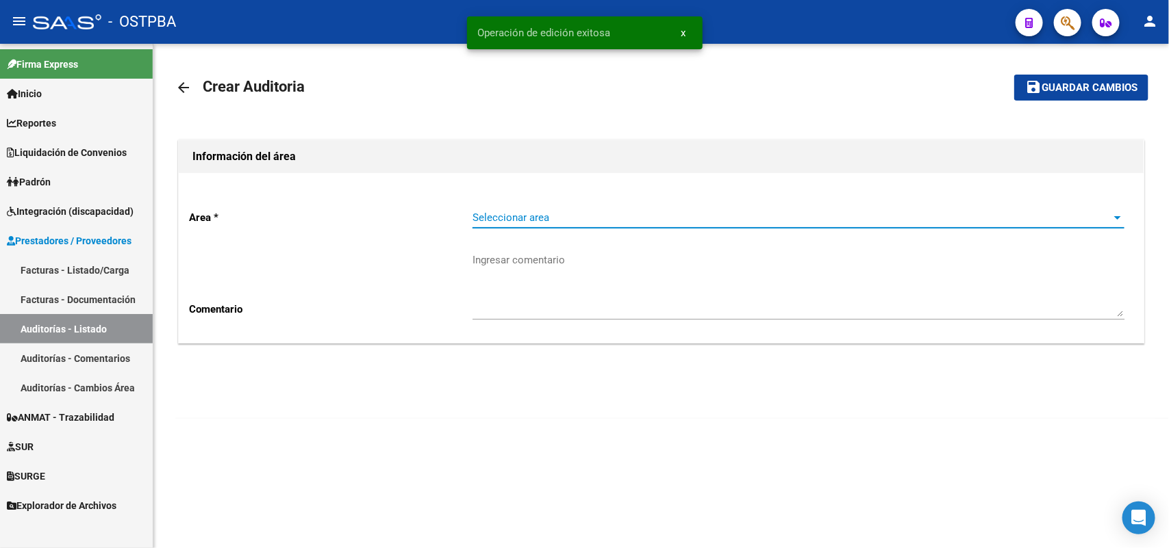
click at [522, 214] on span "Seleccionar area" at bounding box center [791, 218] width 639 height 12
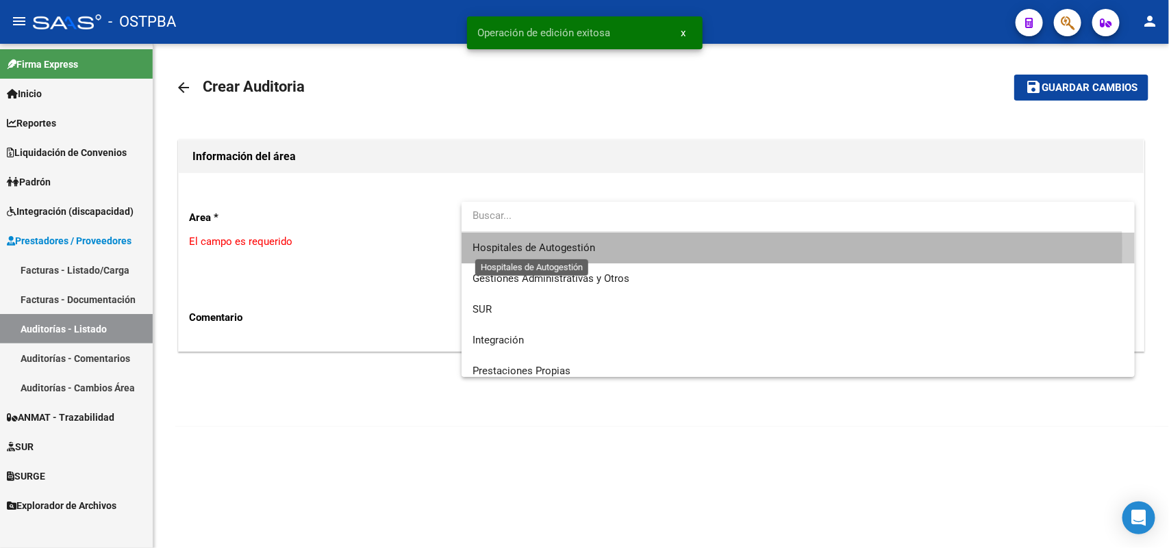
click at [505, 247] on span "Hospitales de Autogestión" at bounding box center [533, 248] width 123 height 12
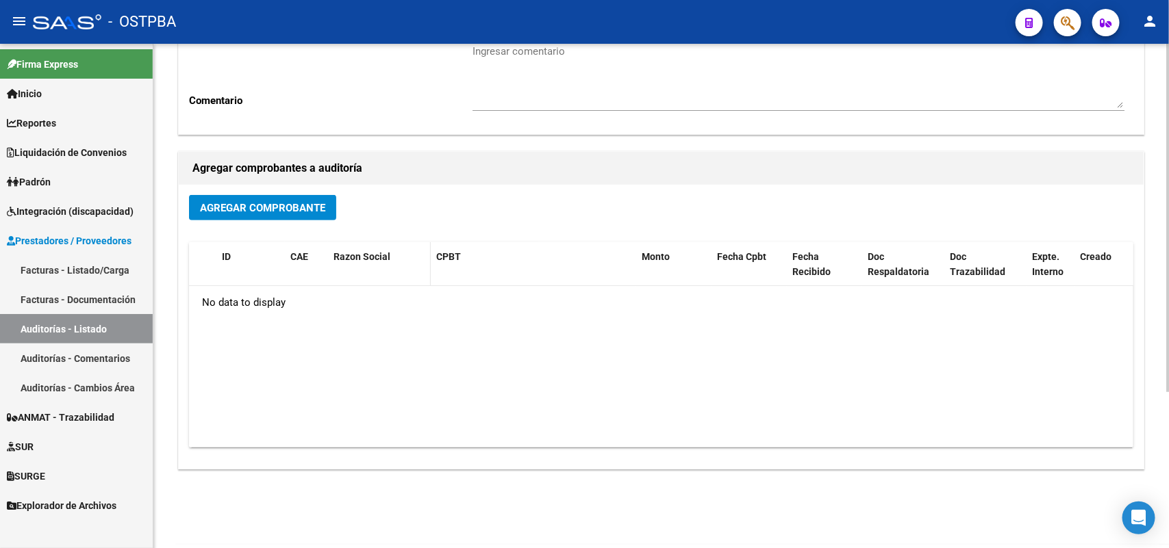
scroll to position [226, 0]
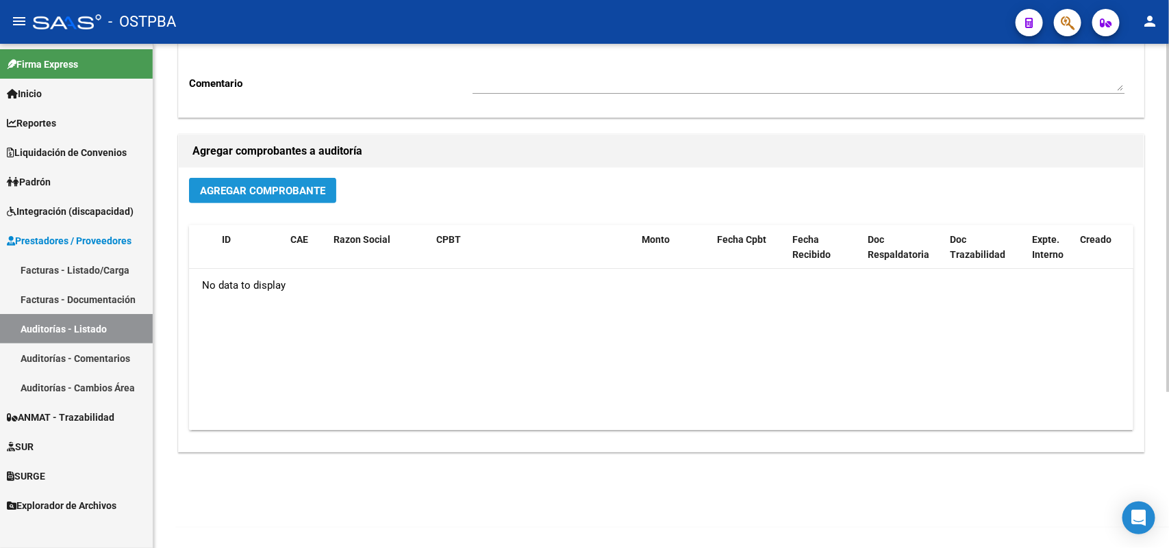
click at [312, 190] on span "Agregar Comprobante" at bounding box center [262, 191] width 125 height 12
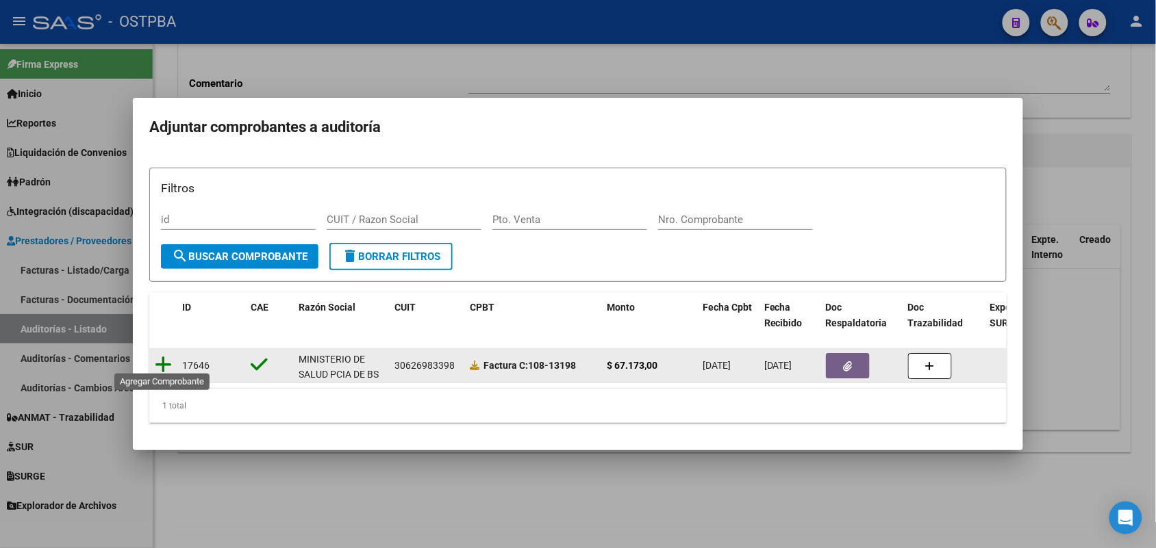
click at [166, 357] on icon at bounding box center [163, 364] width 17 height 19
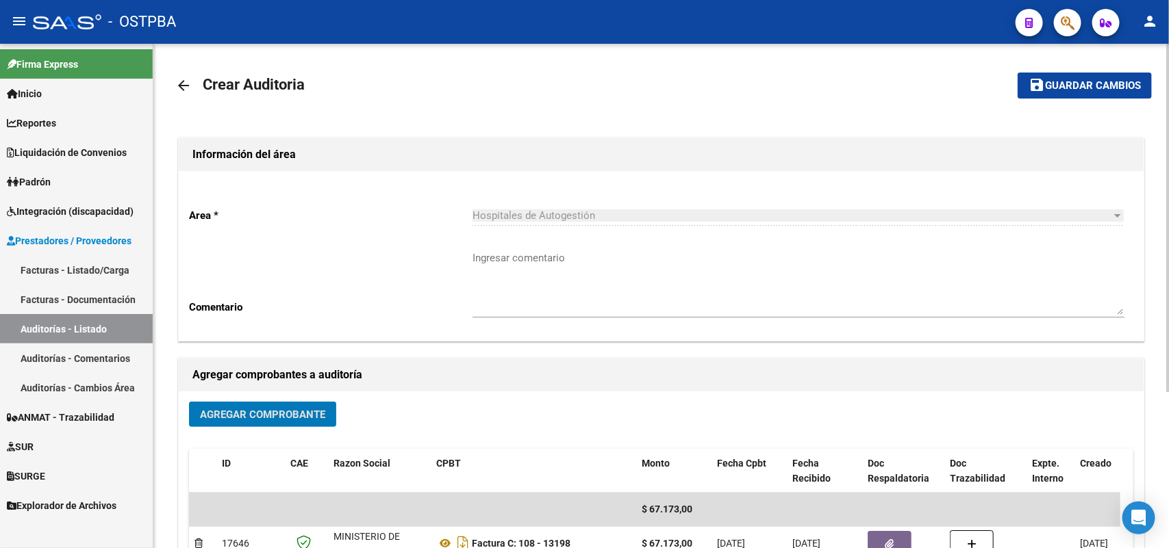
scroll to position [0, 0]
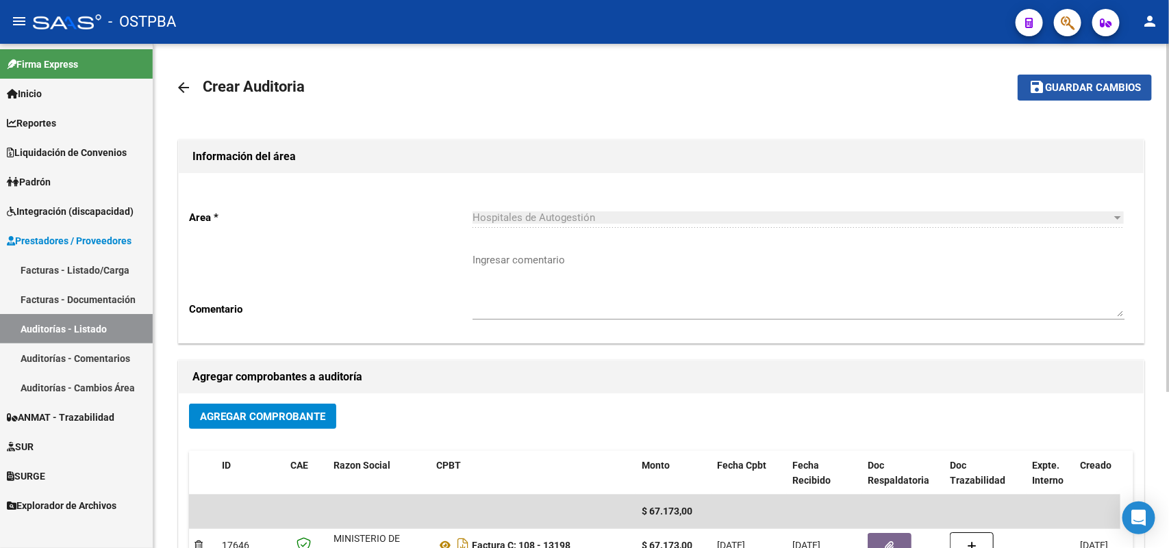
click at [1069, 90] on span "Guardar cambios" at bounding box center [1093, 88] width 96 height 12
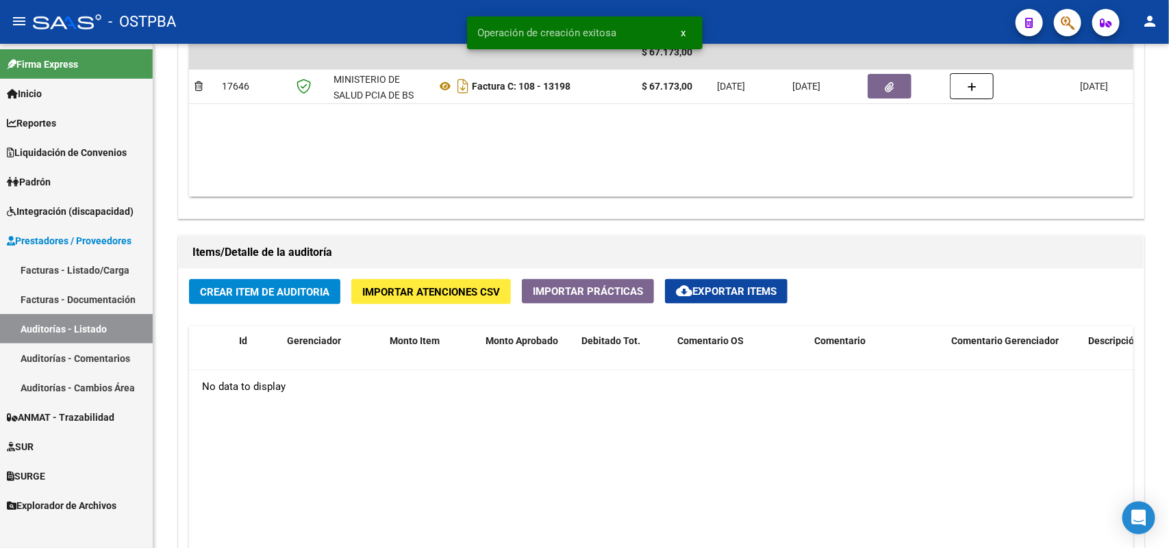
scroll to position [856, 0]
